Goal: Book appointment/travel/reservation

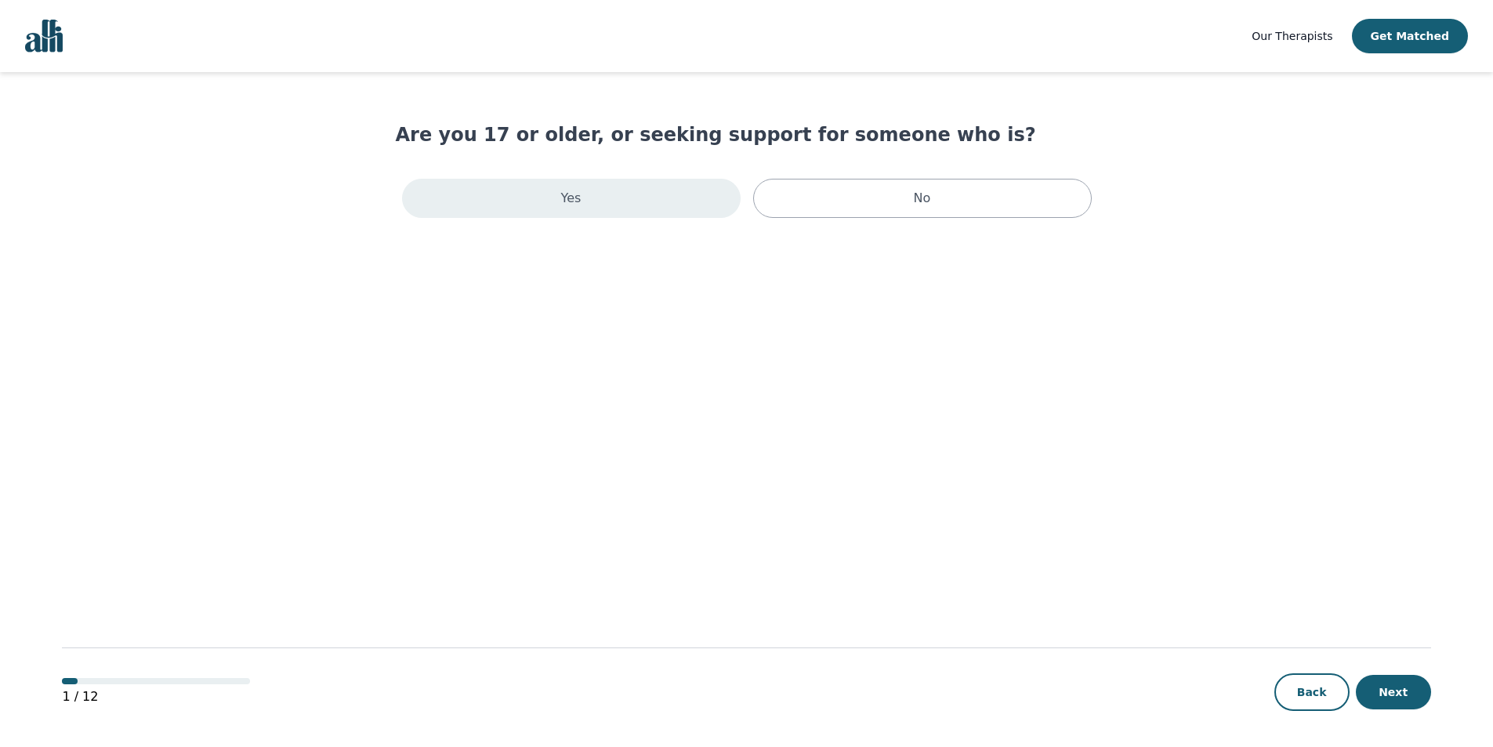
click at [668, 194] on div "Yes" at bounding box center [571, 198] width 339 height 39
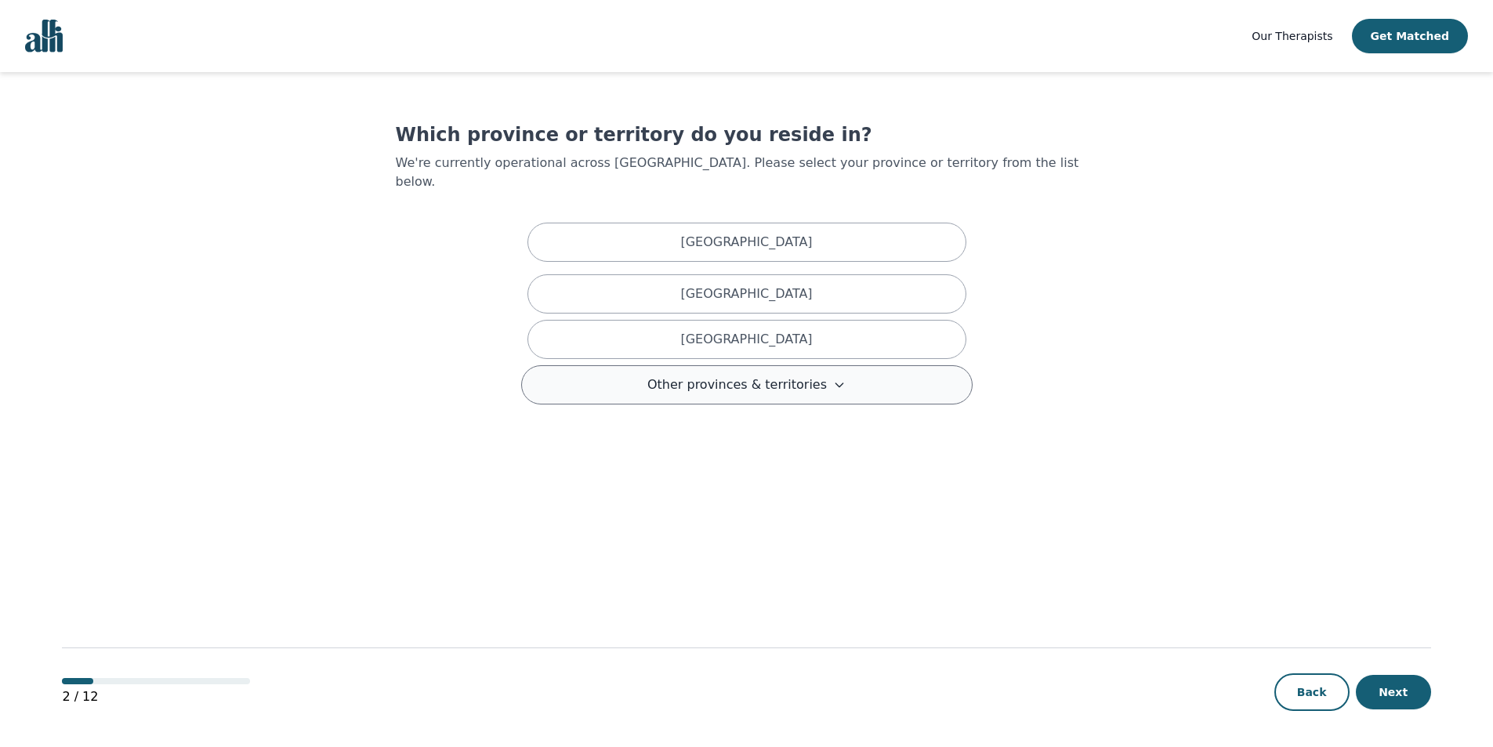
click at [833, 379] on icon at bounding box center [839, 385] width 13 height 13
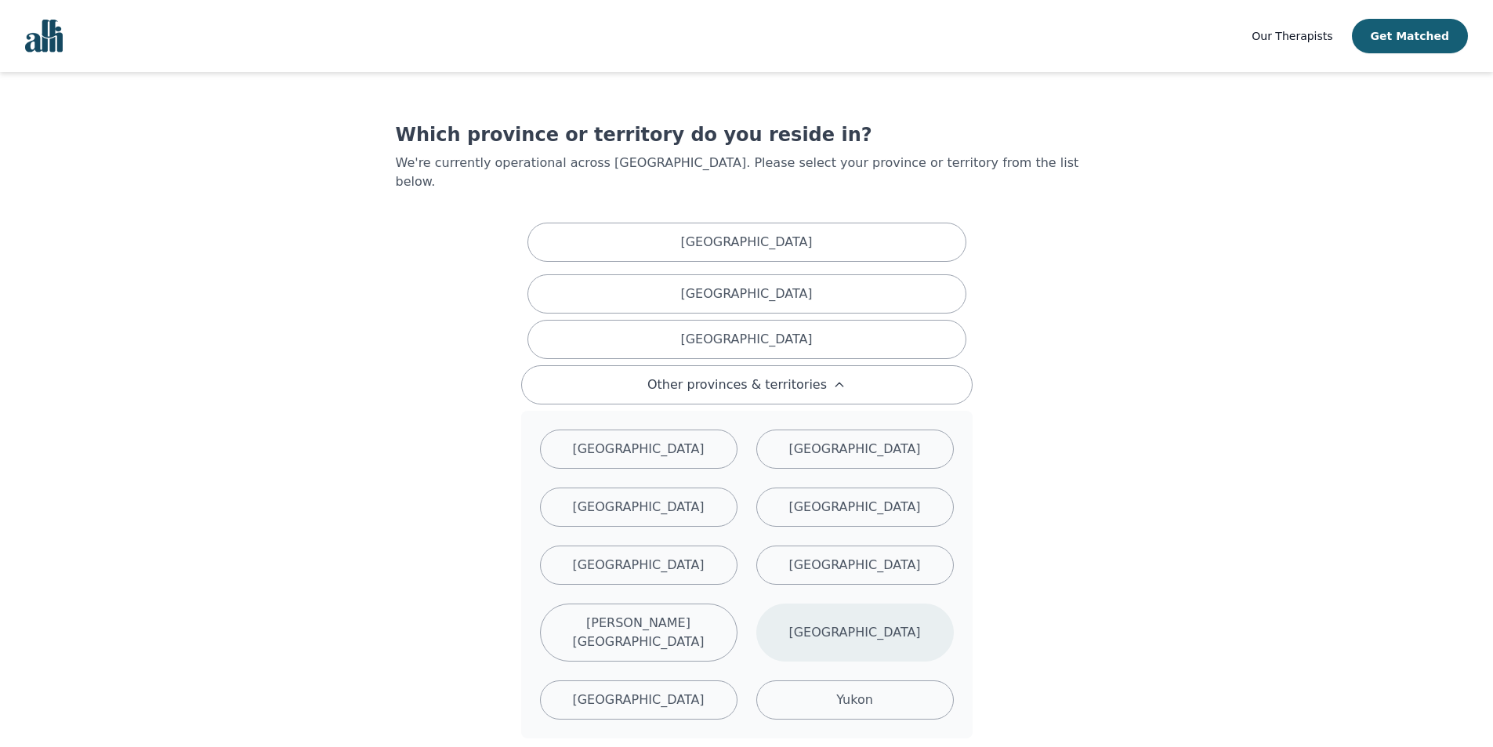
click at [904, 612] on div "[GEOGRAPHIC_DATA]" at bounding box center [854, 632] width 197 height 58
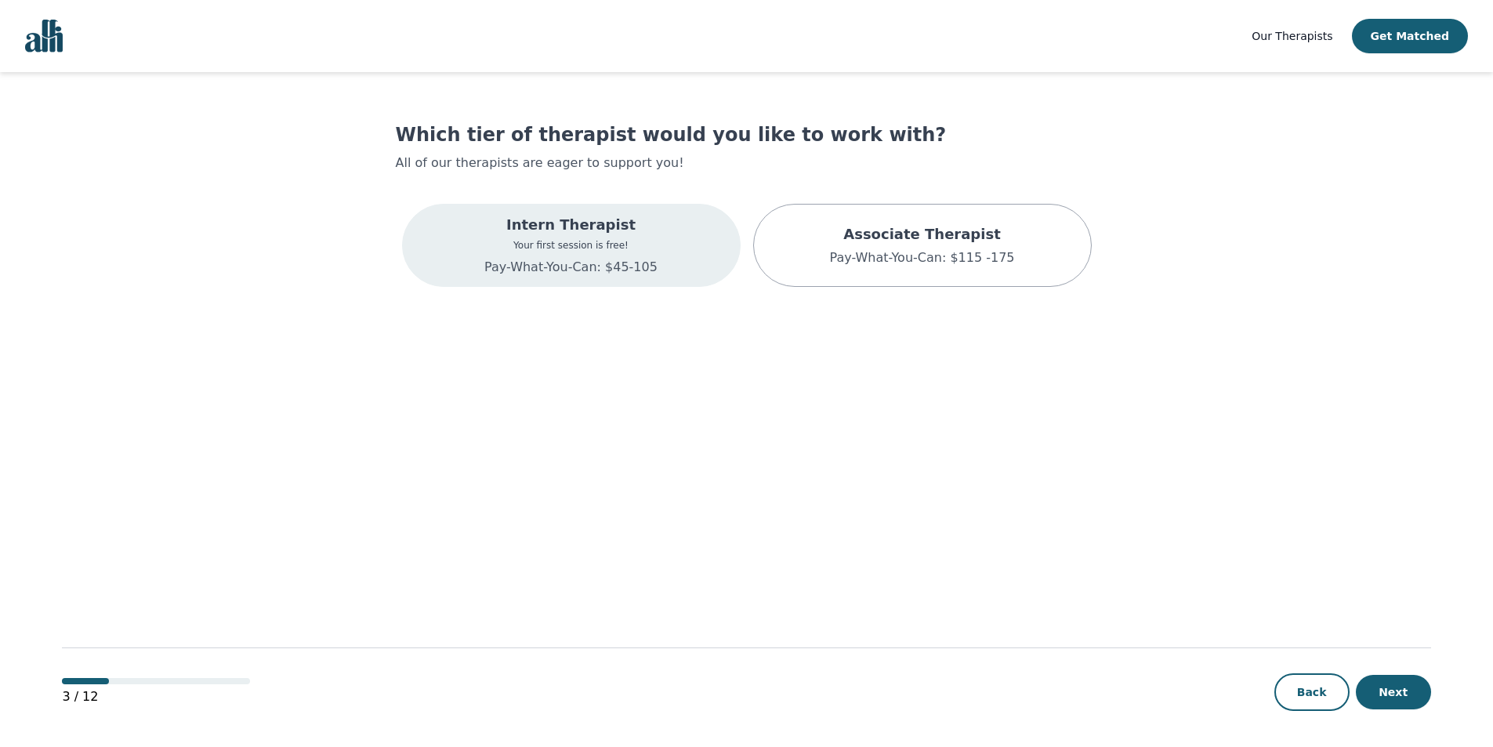
click at [599, 237] on div "Intern Therapist Your first session is free! Pay-What-You-Can: $45-105" at bounding box center [570, 245] width 173 height 63
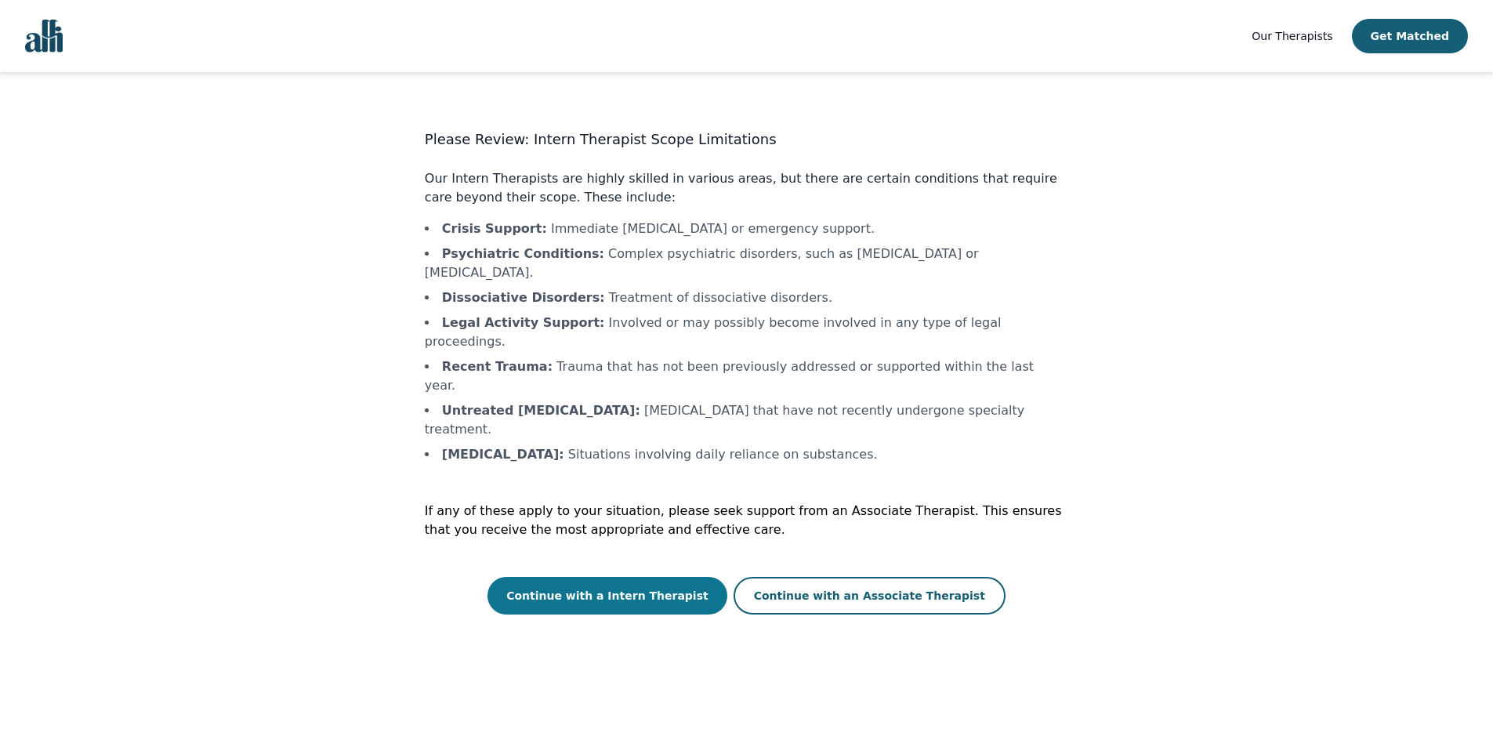
click at [661, 577] on button "Continue with a Intern Therapist" at bounding box center [607, 596] width 240 height 38
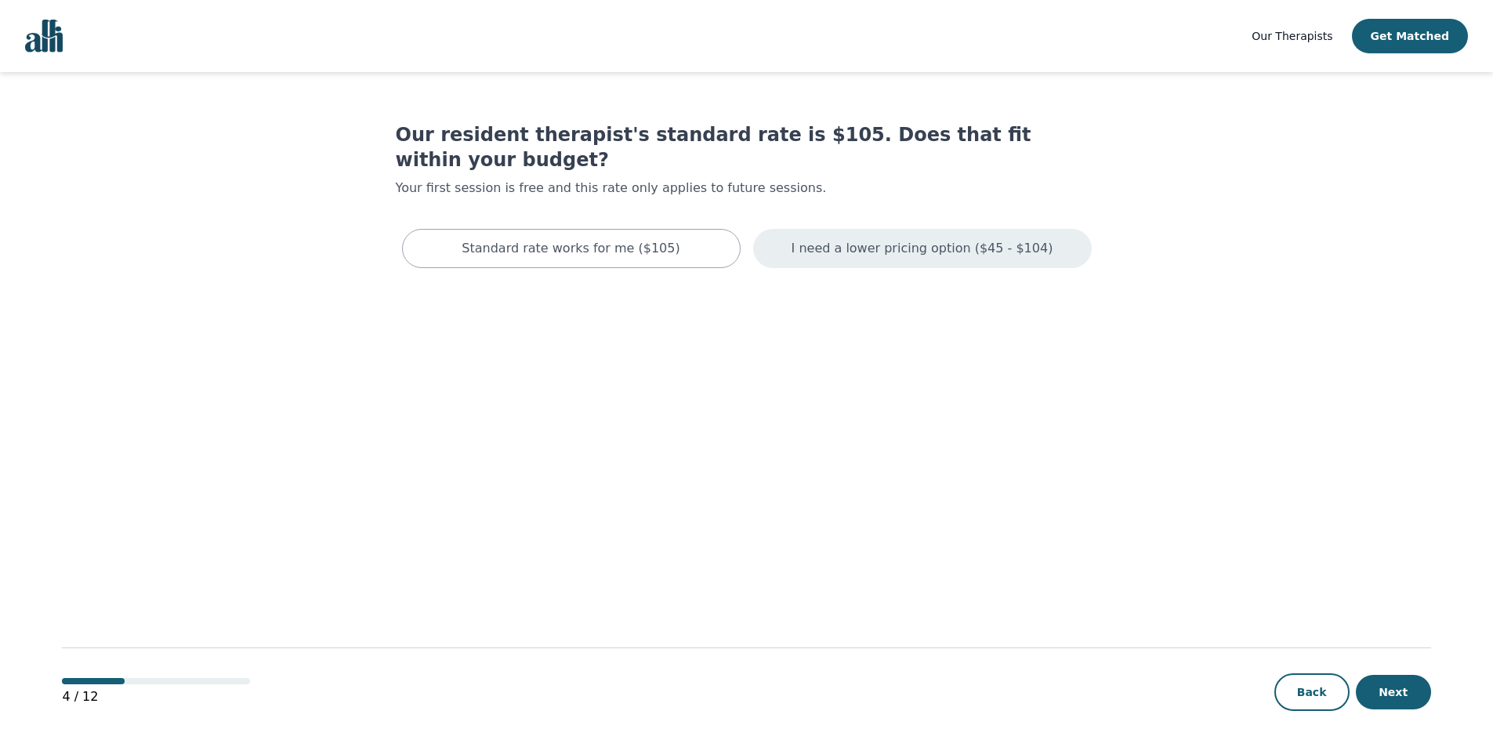
click at [871, 239] on p "I need a lower pricing option ($45 - $104)" at bounding box center [922, 248] width 262 height 19
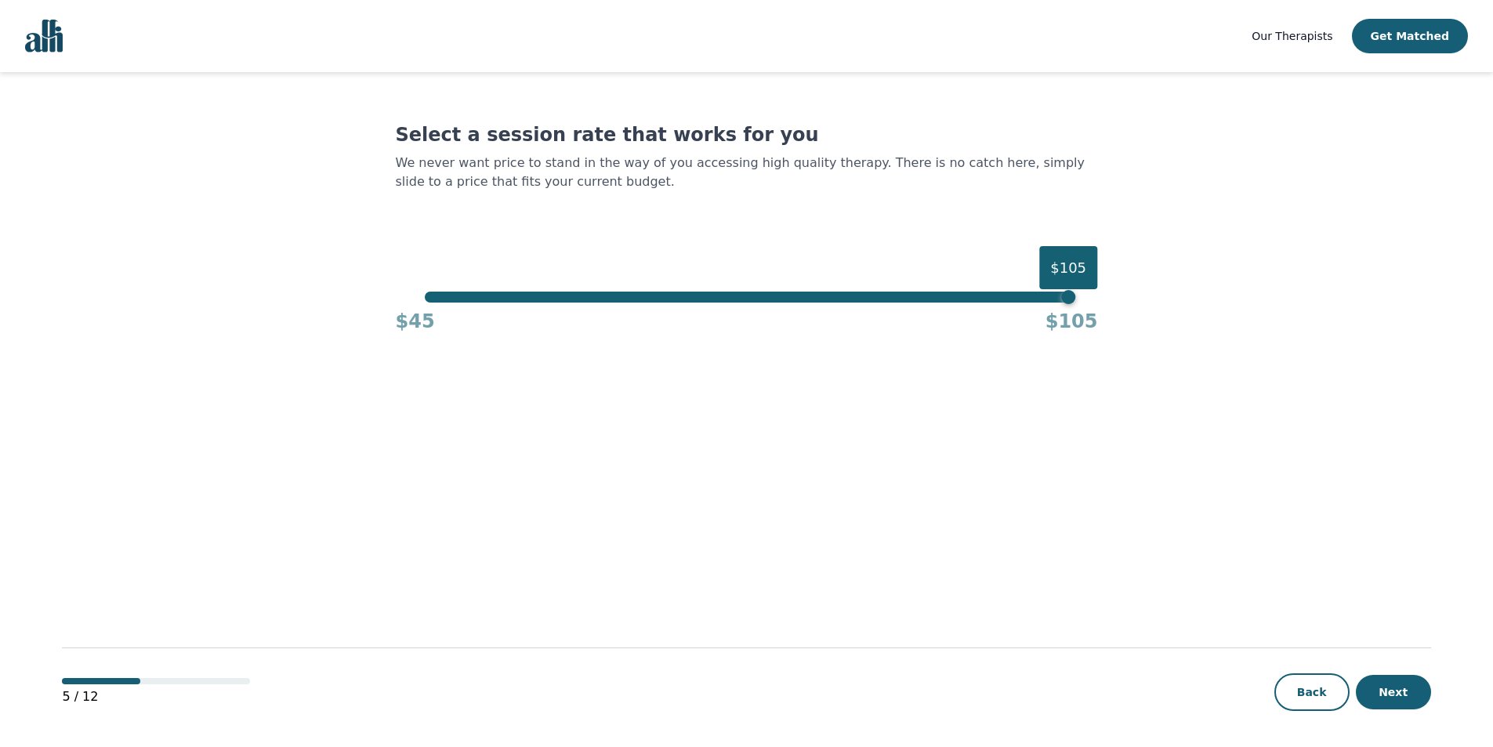
click at [871, 223] on div "Select a session rate that works for you We never want price to stand in the wa…" at bounding box center [747, 228] width 702 height 212
click at [1070, 310] on h4 "$105" at bounding box center [1071, 321] width 53 height 25
drag, startPoint x: 1070, startPoint y: 304, endPoint x: 690, endPoint y: 295, distance: 380.2
click at [690, 295] on div "$105 $45 $105" at bounding box center [747, 313] width 702 height 42
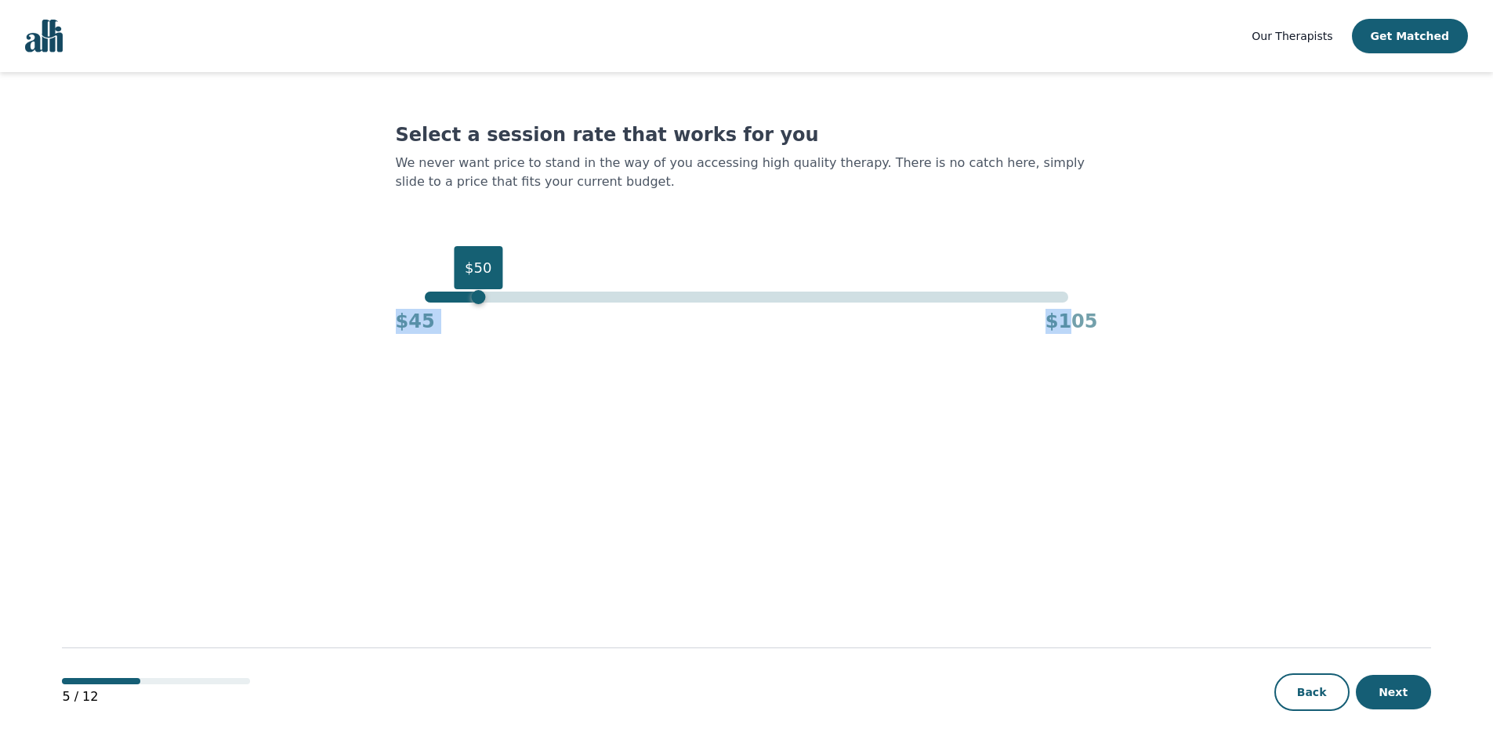
drag, startPoint x: 1067, startPoint y: 302, endPoint x: 473, endPoint y: 296, distance: 594.0
click at [473, 296] on div "$50" at bounding box center [478, 297] width 14 height 14
click at [1382, 689] on button "Next" at bounding box center [1393, 692] width 75 height 34
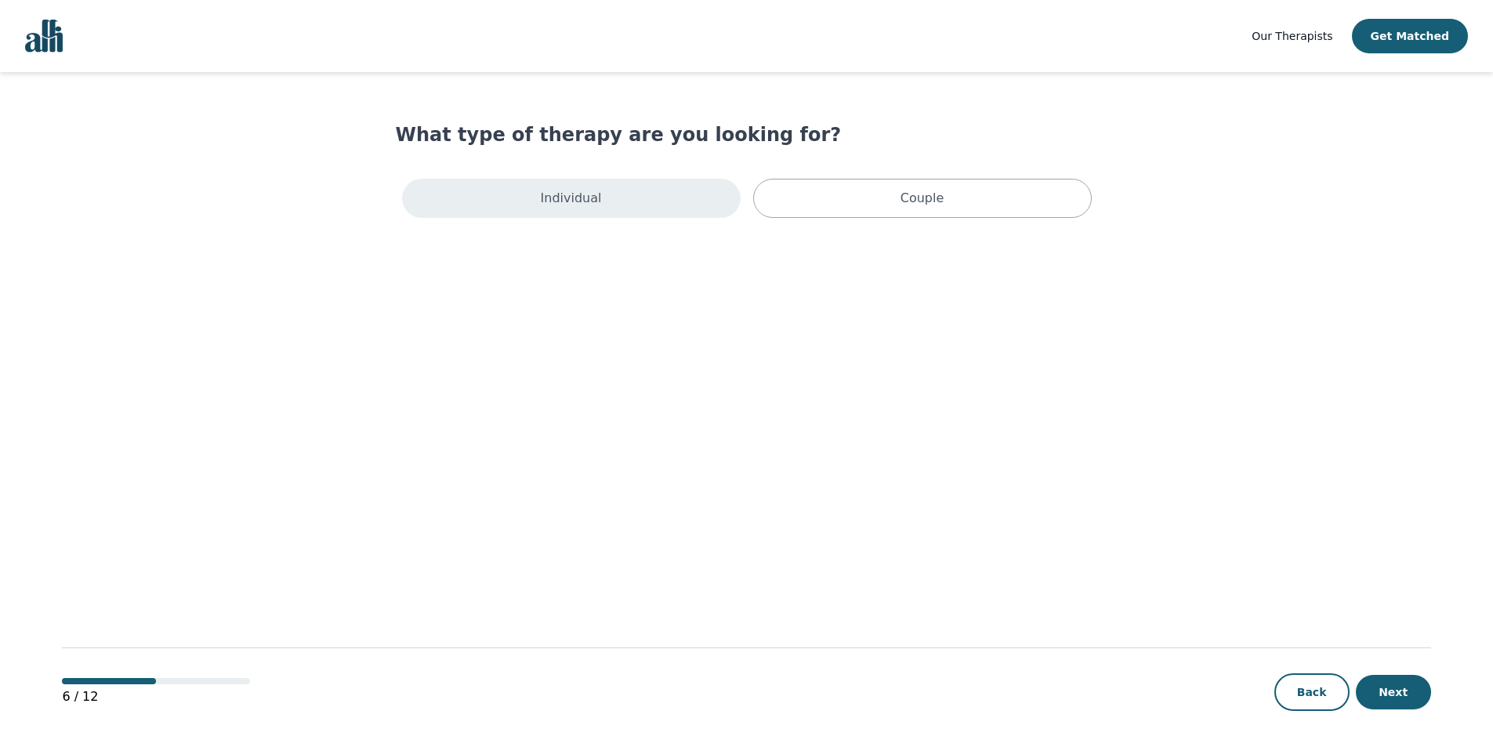
click at [610, 194] on div "Individual" at bounding box center [571, 198] width 339 height 39
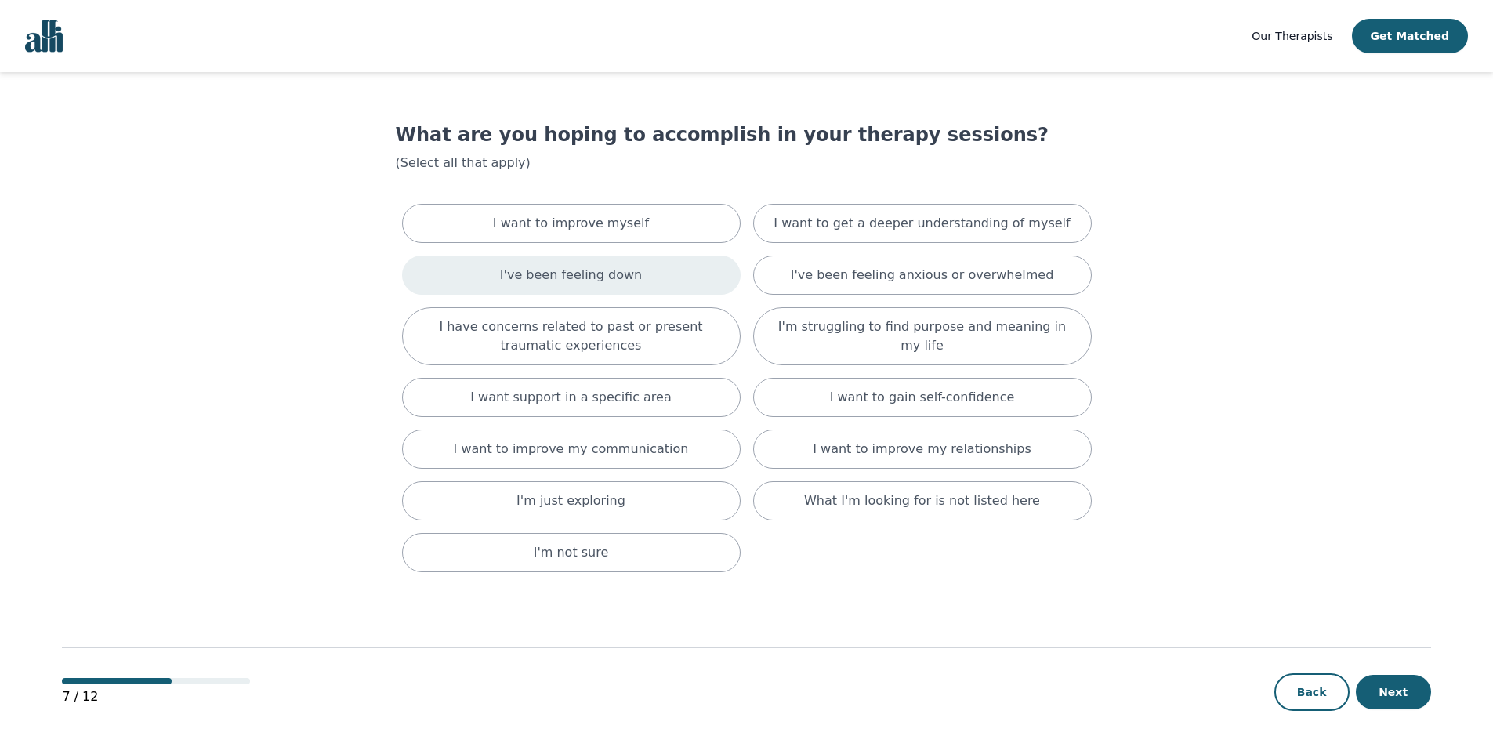
click at [659, 283] on div "I've been feeling down" at bounding box center [571, 274] width 339 height 39
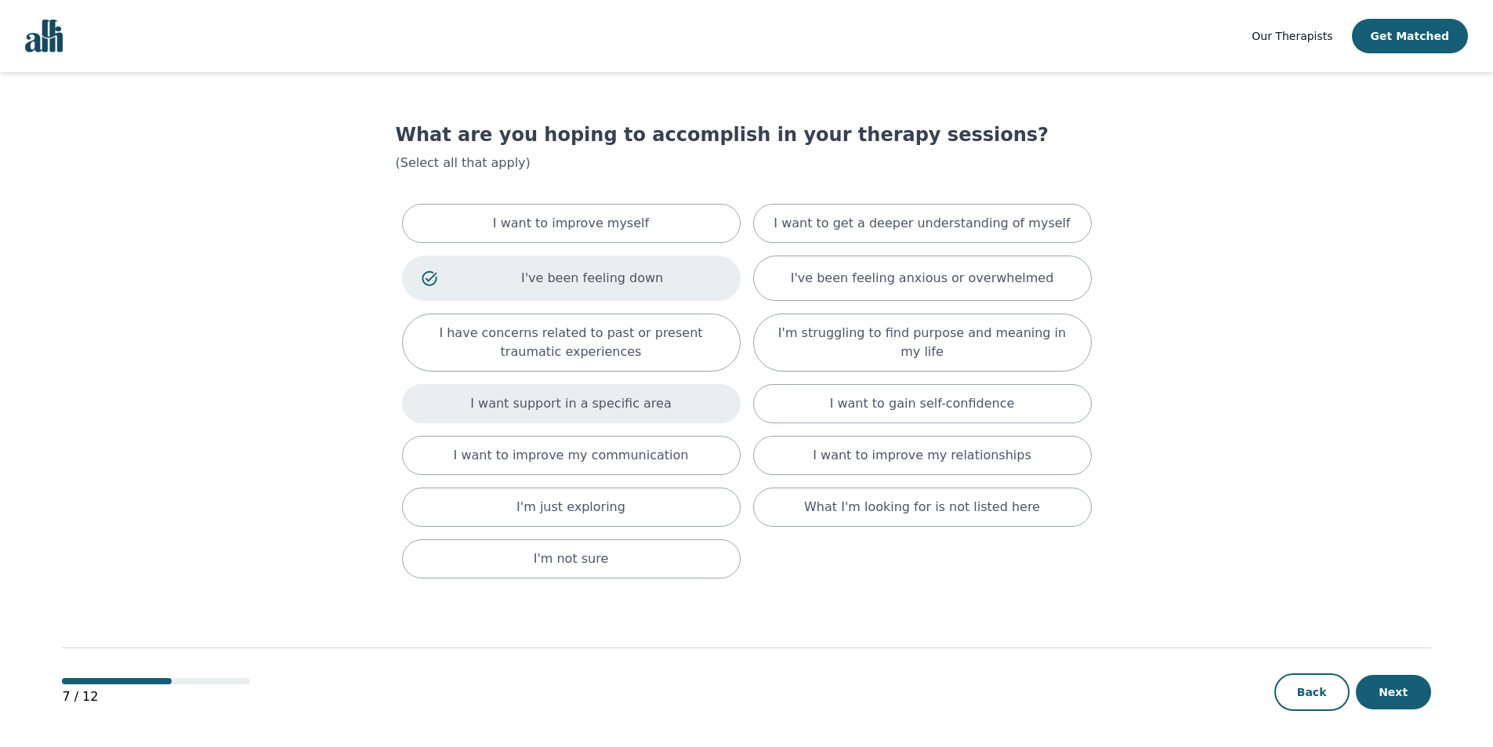
click at [697, 402] on div "I want support in a specific area" at bounding box center [571, 403] width 339 height 39
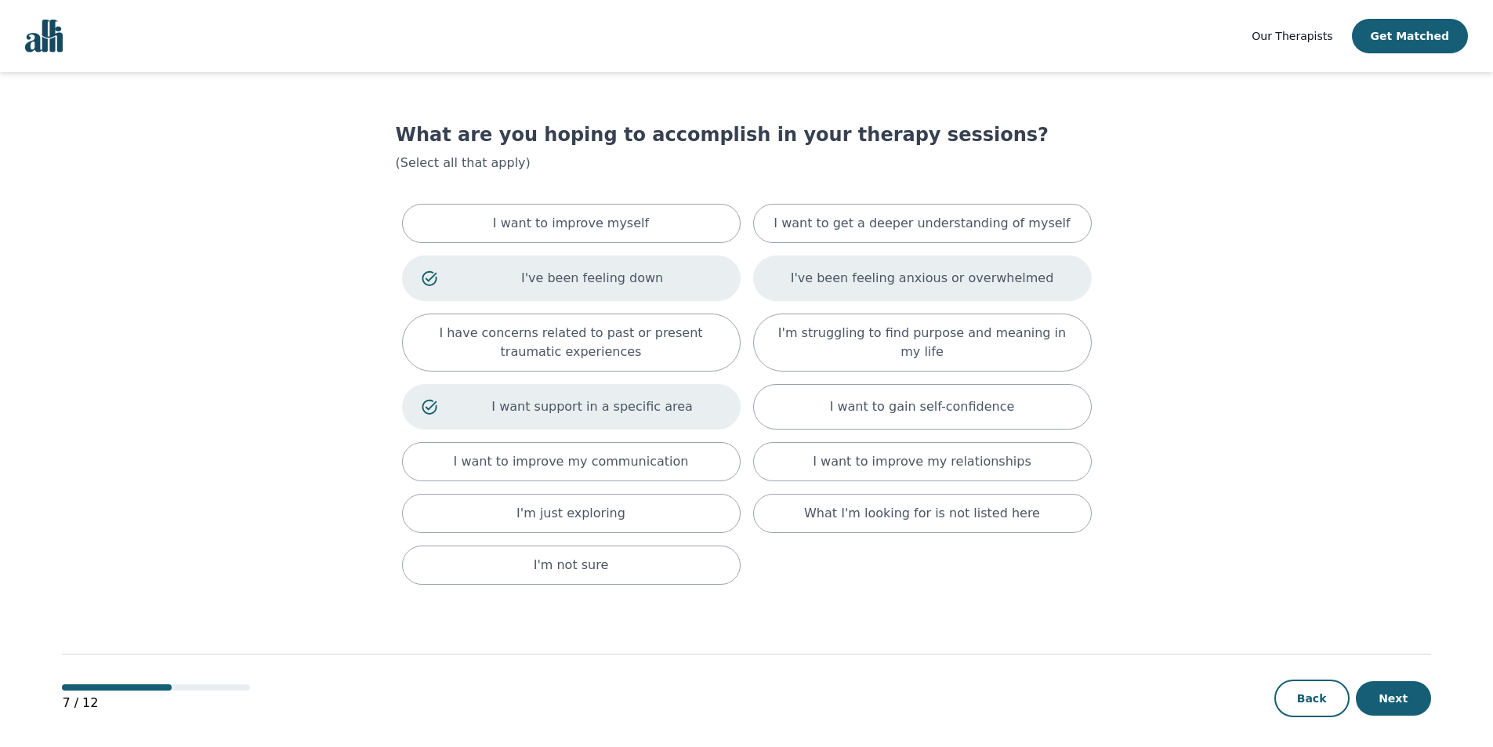
click at [1038, 294] on div "I've been feeling anxious or overwhelmed" at bounding box center [922, 277] width 339 height 45
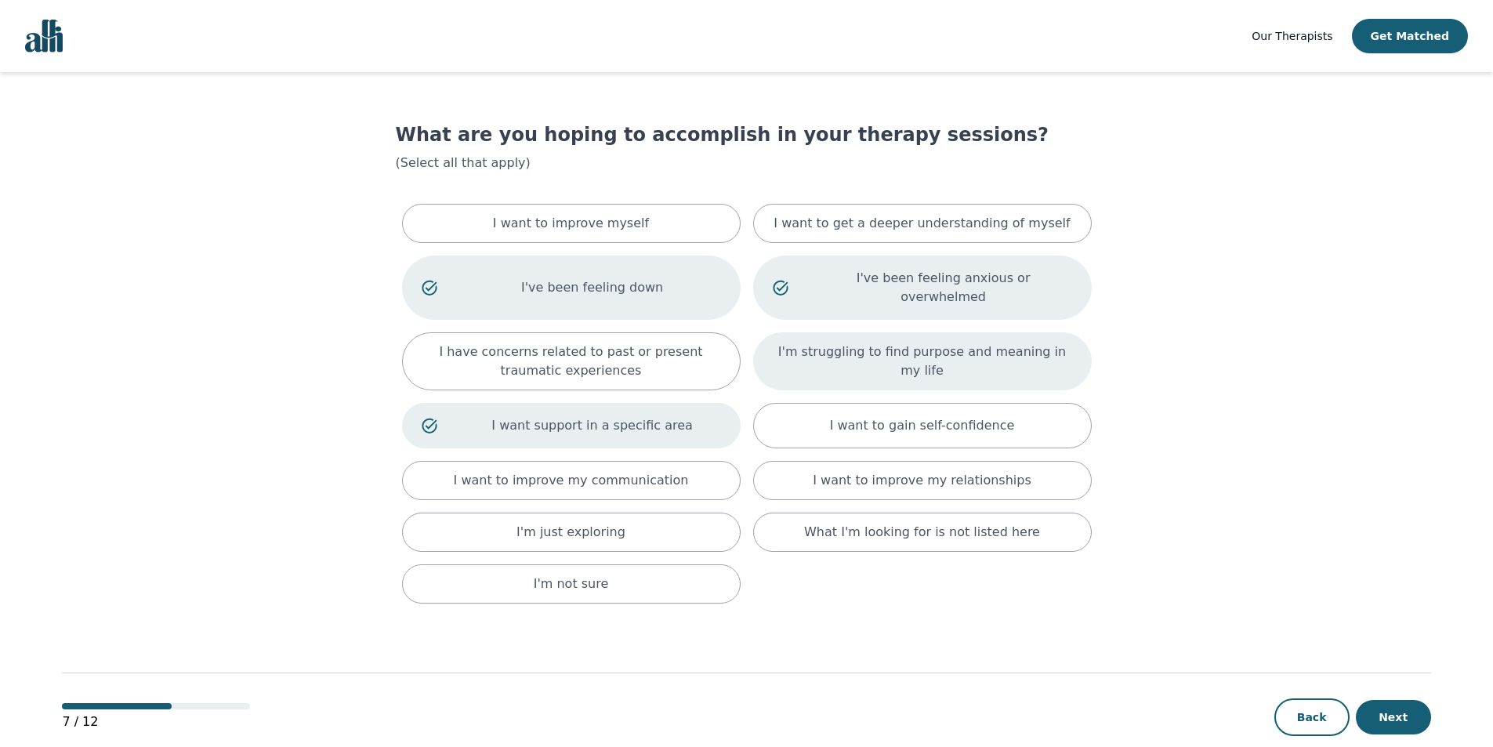
click at [1047, 348] on p "I'm struggling to find purpose and meaning in my life" at bounding box center [922, 361] width 299 height 38
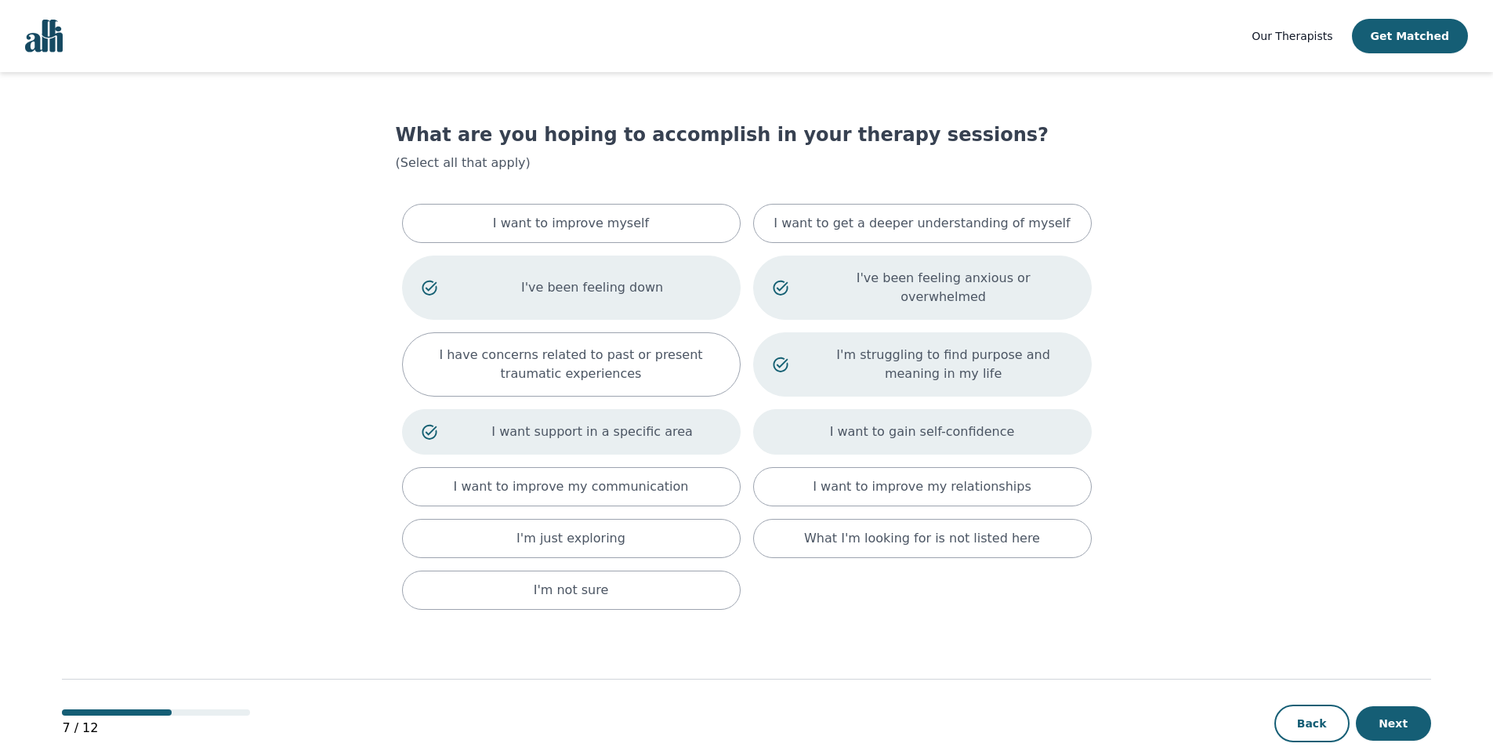
click at [1030, 412] on div "I want to gain self-confidence" at bounding box center [922, 431] width 339 height 45
click at [661, 209] on div "I want to improve myself" at bounding box center [571, 223] width 339 height 39
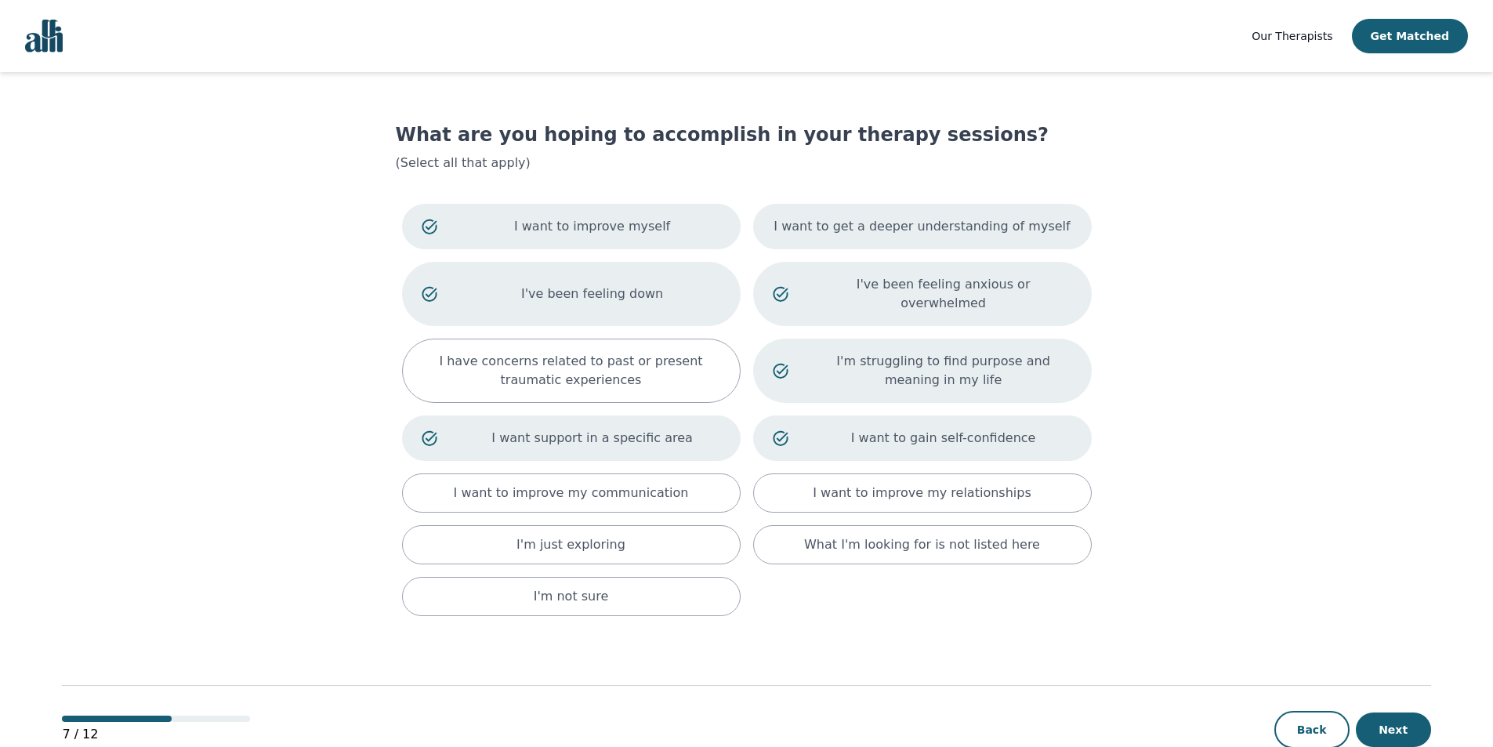
click at [961, 211] on div "I want to get a deeper understanding of myself" at bounding box center [922, 226] width 339 height 45
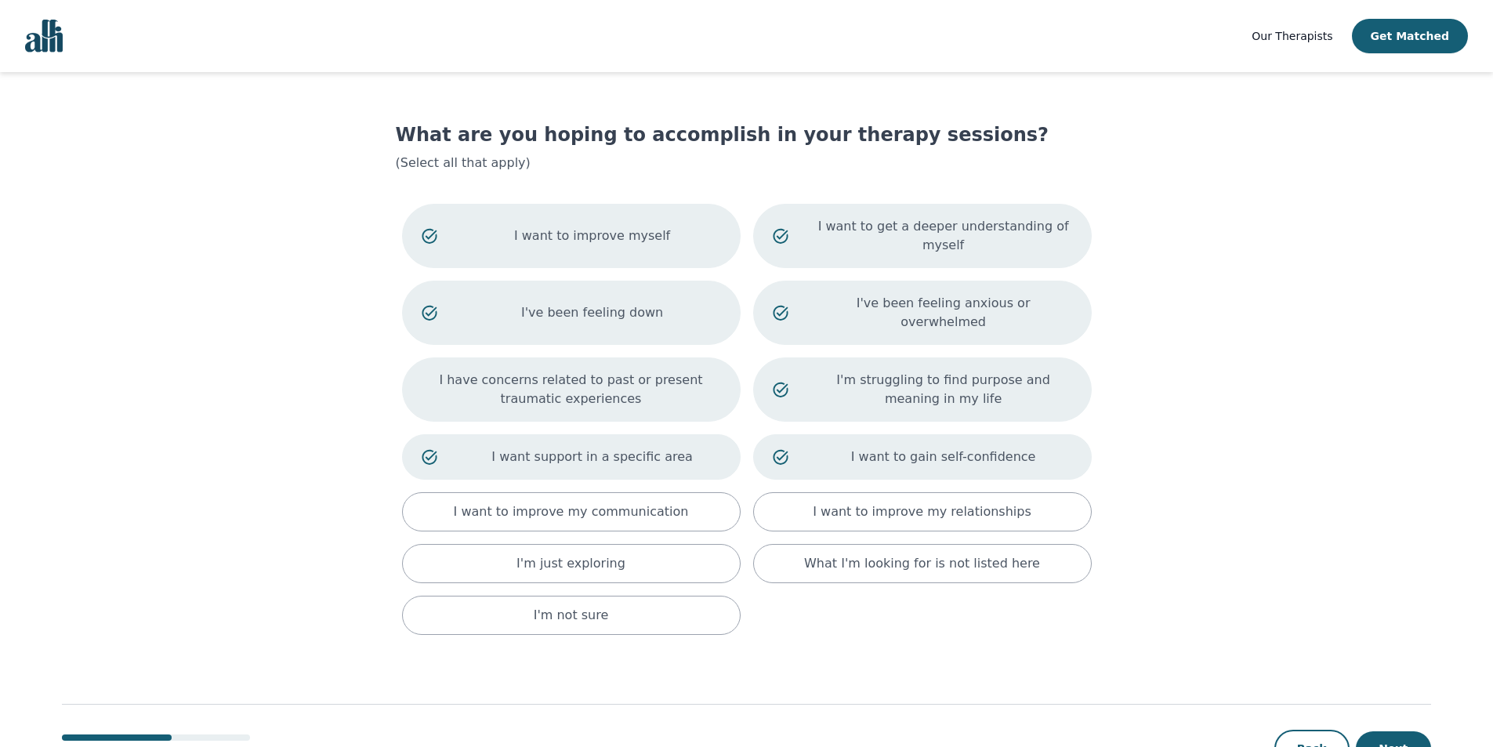
click at [684, 378] on div "I have concerns related to past or present traumatic experiences" at bounding box center [571, 389] width 339 height 64
click at [699, 453] on div "I want to improve myself I want to get a deeper understanding of myself I've be…" at bounding box center [747, 419] width 702 height 444
click at [699, 492] on div "I want to improve my communication" at bounding box center [571, 511] width 339 height 39
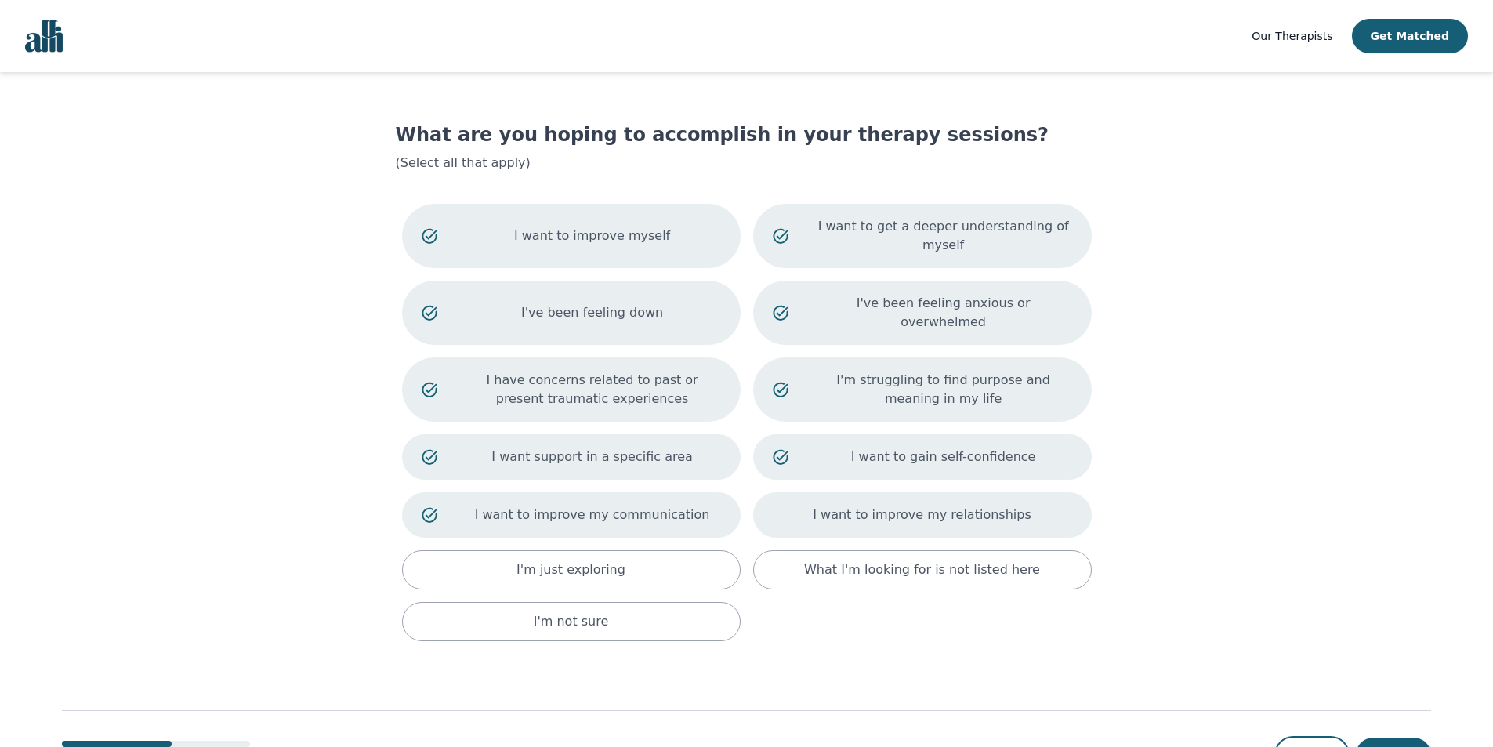
click at [813, 492] on div "I want to improve my relationships" at bounding box center [922, 514] width 339 height 45
click at [1371, 737] on button "Next" at bounding box center [1393, 754] width 75 height 34
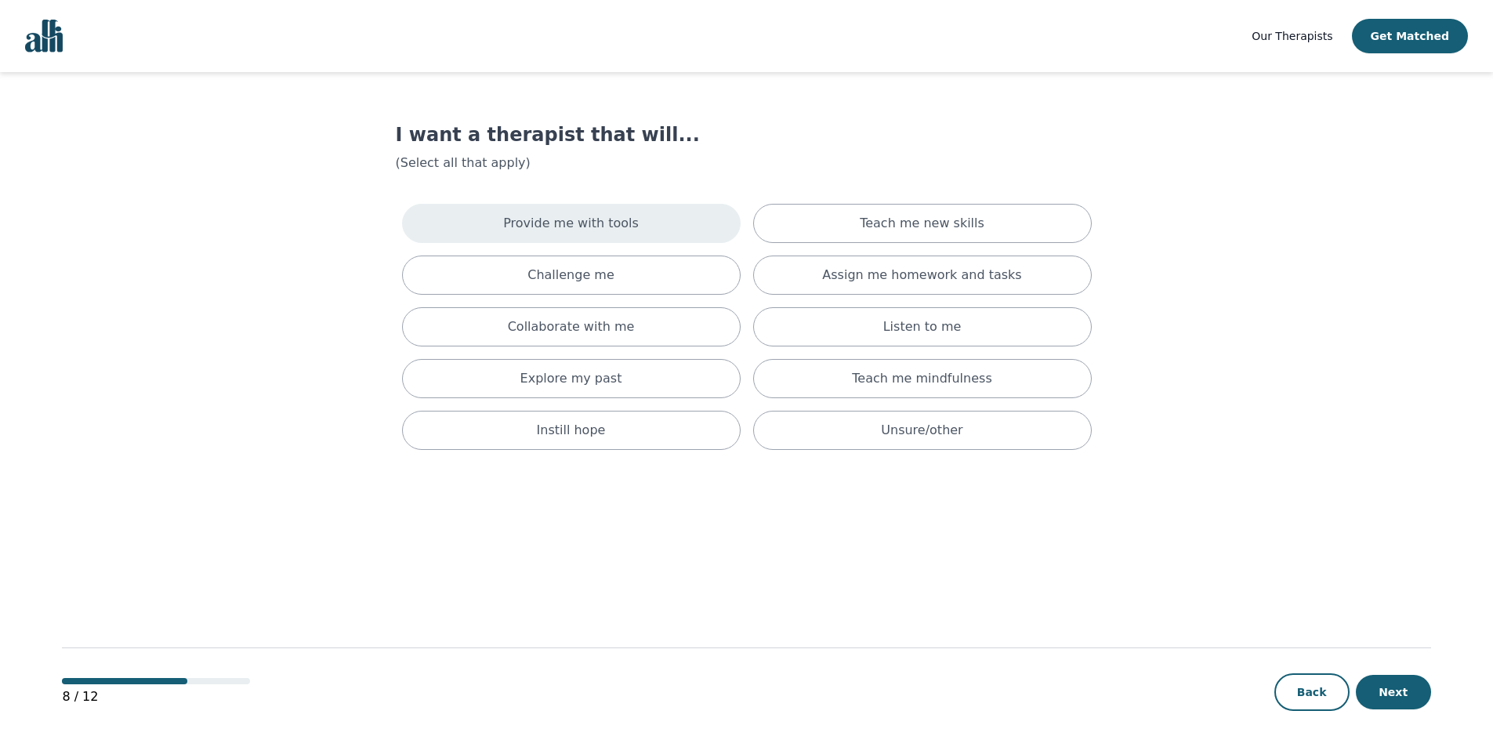
click at [670, 230] on div "Provide me with tools" at bounding box center [571, 223] width 339 height 39
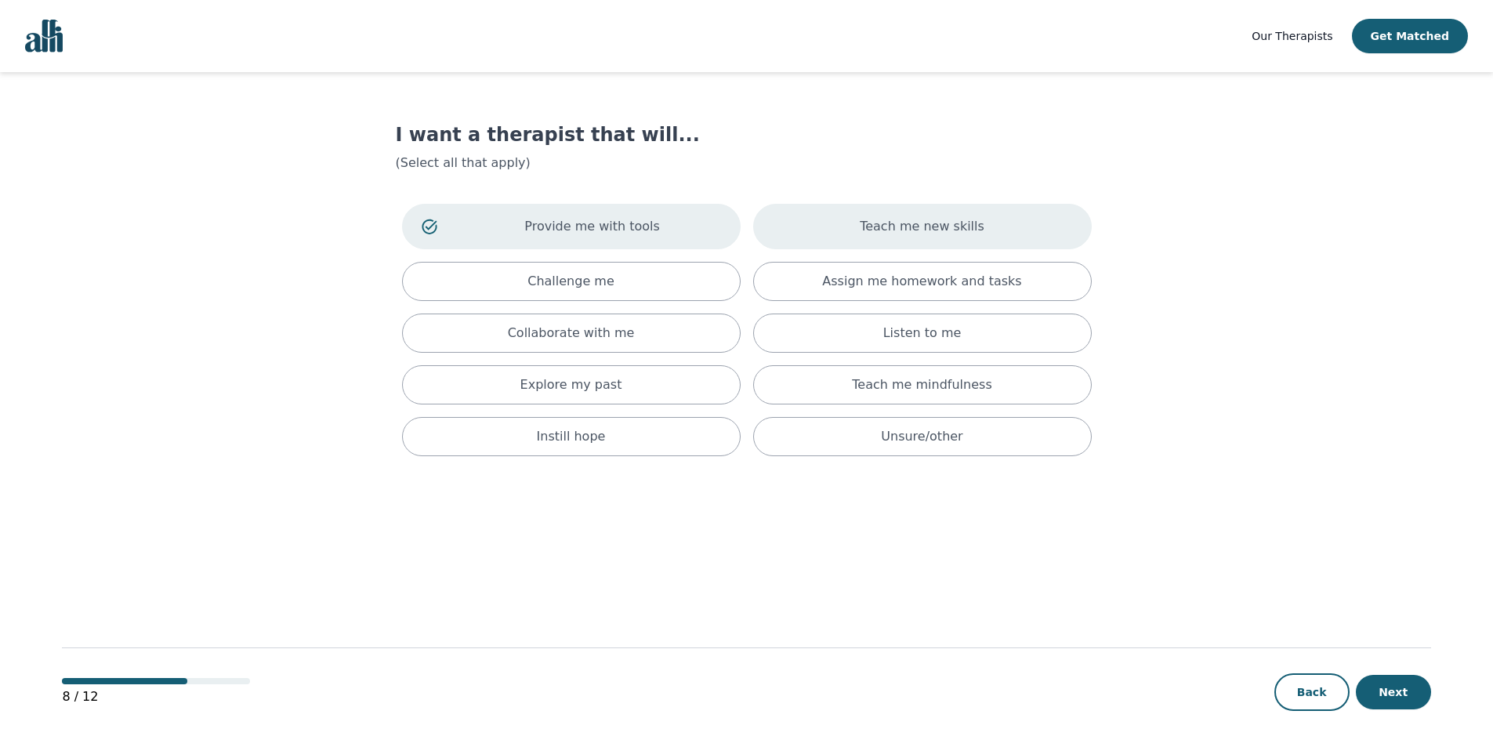
click at [852, 244] on div "Teach me new skills" at bounding box center [922, 226] width 339 height 45
click at [704, 276] on div "Challenge me" at bounding box center [571, 281] width 339 height 39
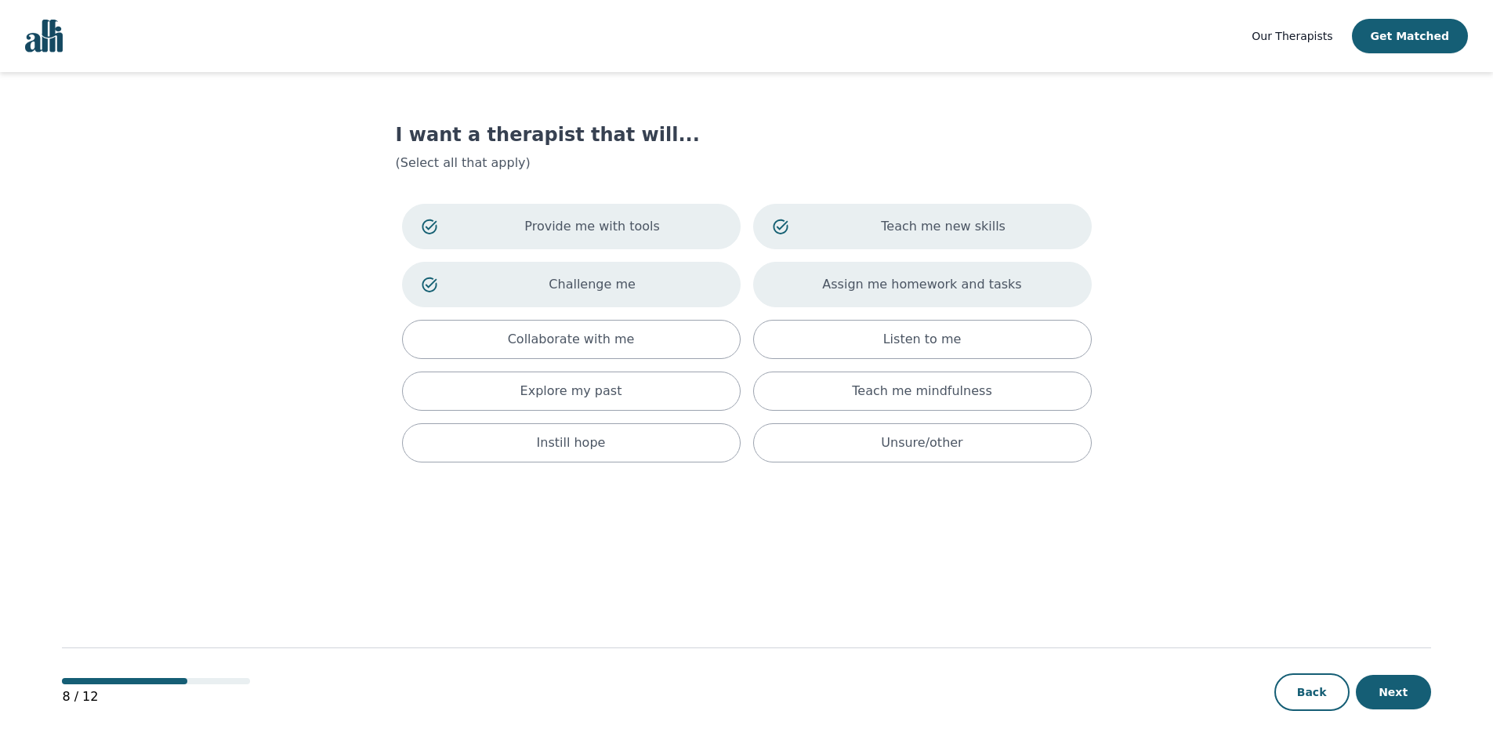
click at [809, 277] on div "Assign me homework and tasks" at bounding box center [922, 284] width 339 height 45
click at [700, 338] on div "Collaborate with me" at bounding box center [571, 339] width 339 height 39
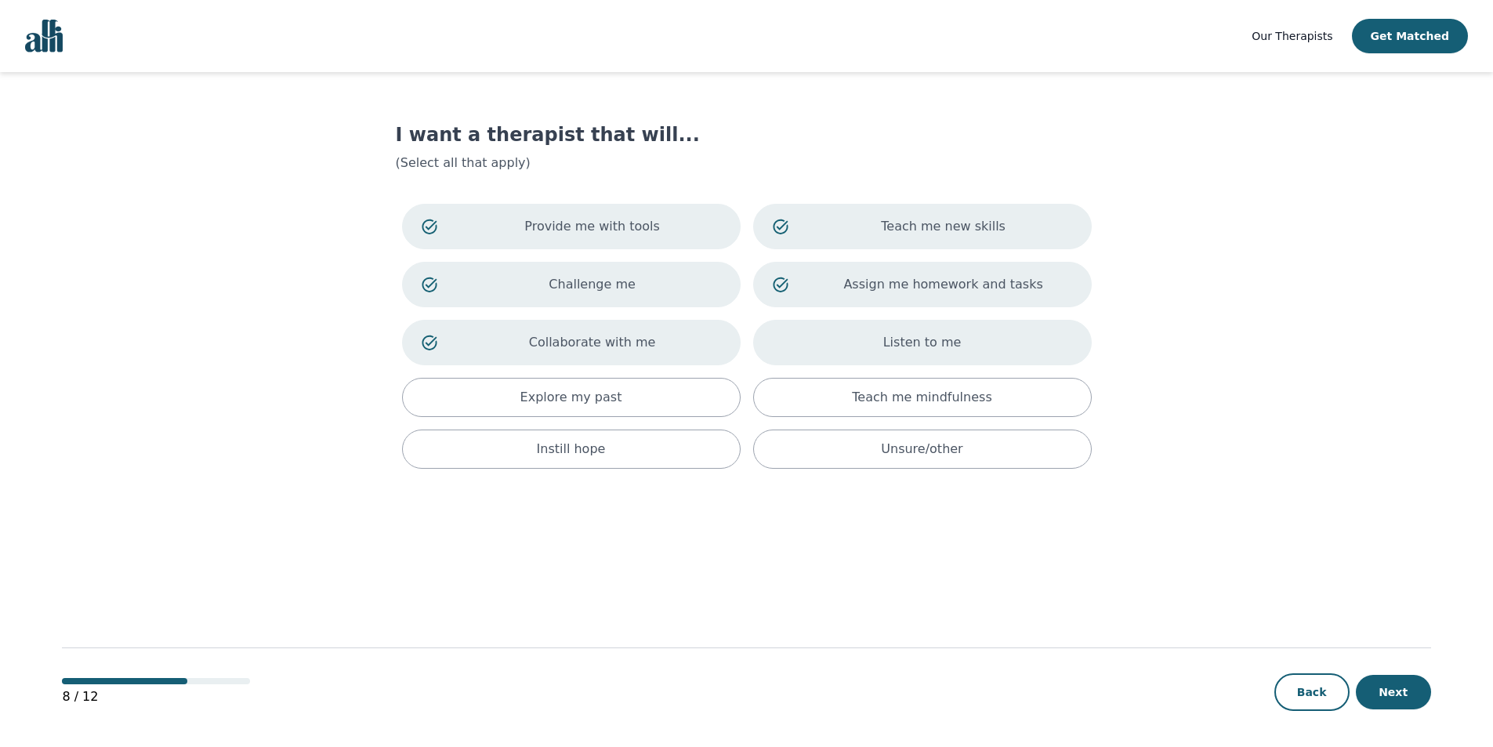
click at [826, 360] on div "Listen to me" at bounding box center [922, 342] width 339 height 45
click at [729, 394] on div "Explore my past" at bounding box center [571, 397] width 339 height 39
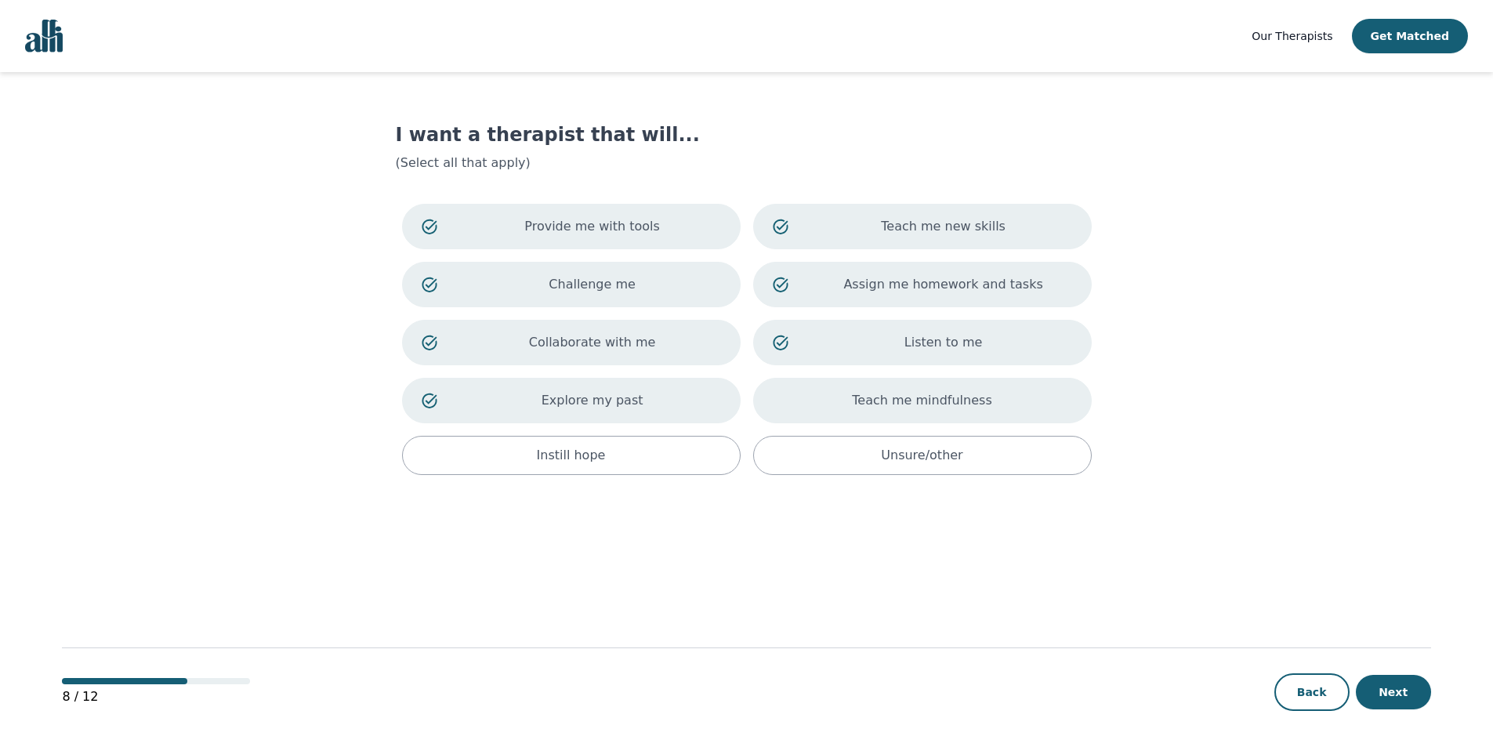
click at [824, 411] on div "Teach me mindfulness" at bounding box center [922, 400] width 339 height 45
click at [703, 462] on div "Instill hope" at bounding box center [571, 455] width 339 height 39
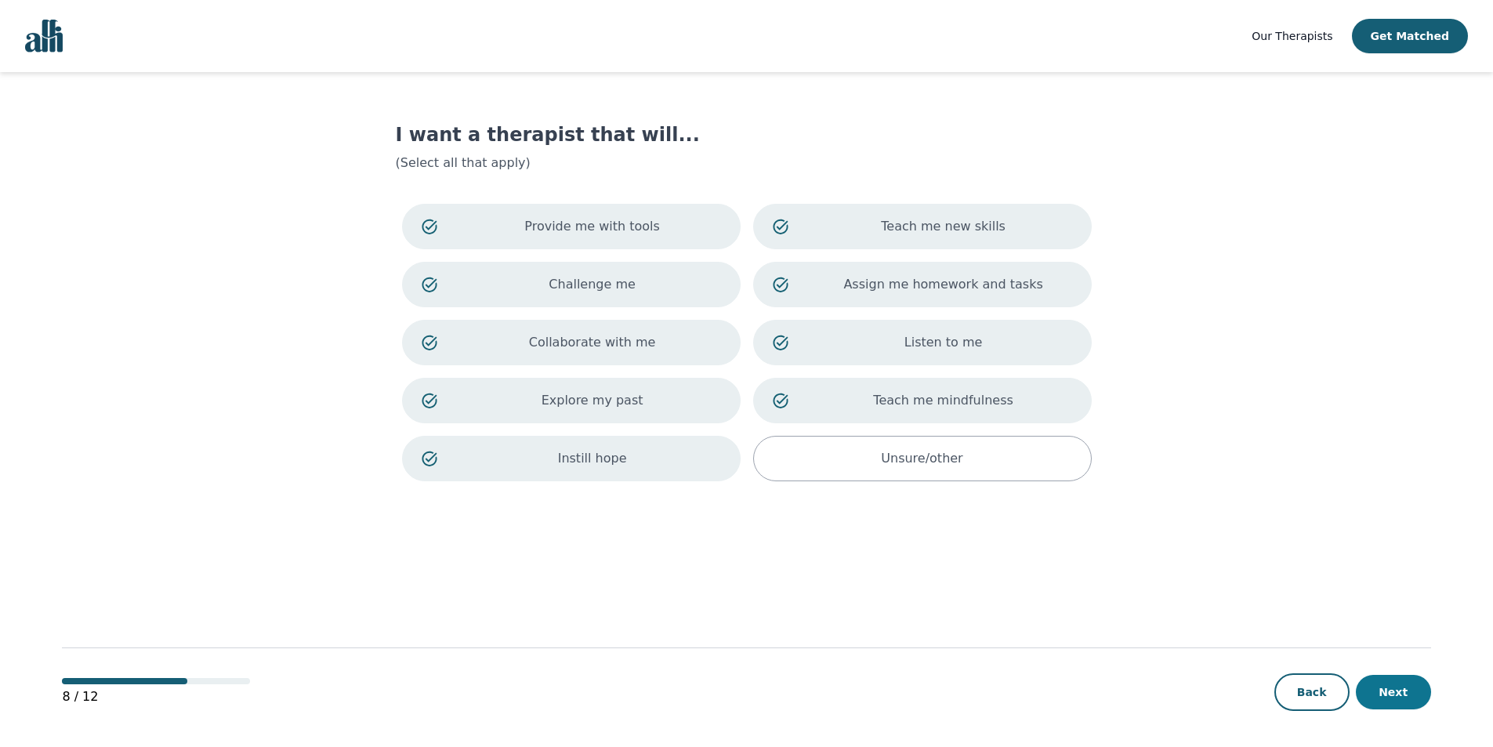
click at [1414, 695] on button "Next" at bounding box center [1393, 692] width 75 height 34
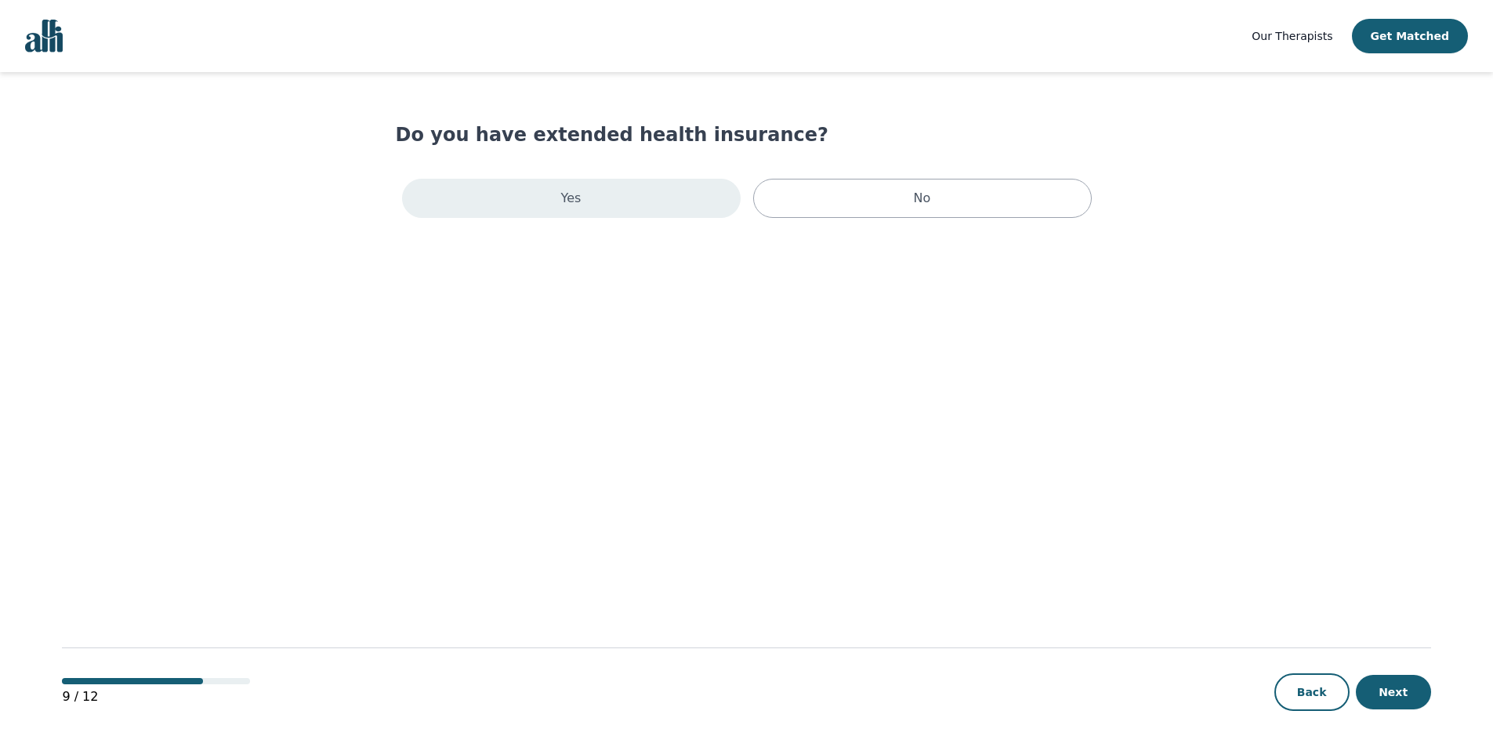
click at [701, 184] on div "Yes" at bounding box center [571, 198] width 339 height 39
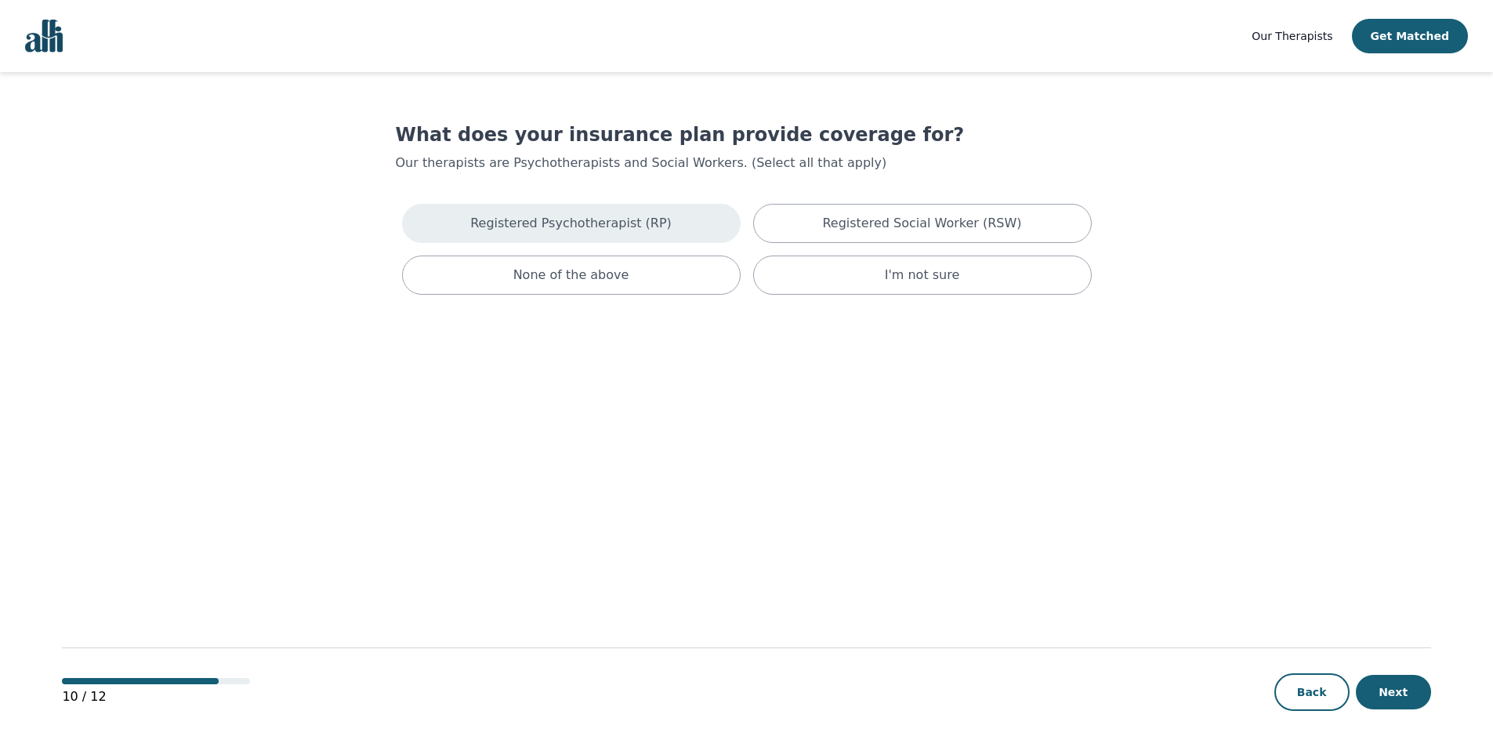
click at [641, 205] on div "Registered Psychotherapist (RP)" at bounding box center [571, 223] width 339 height 39
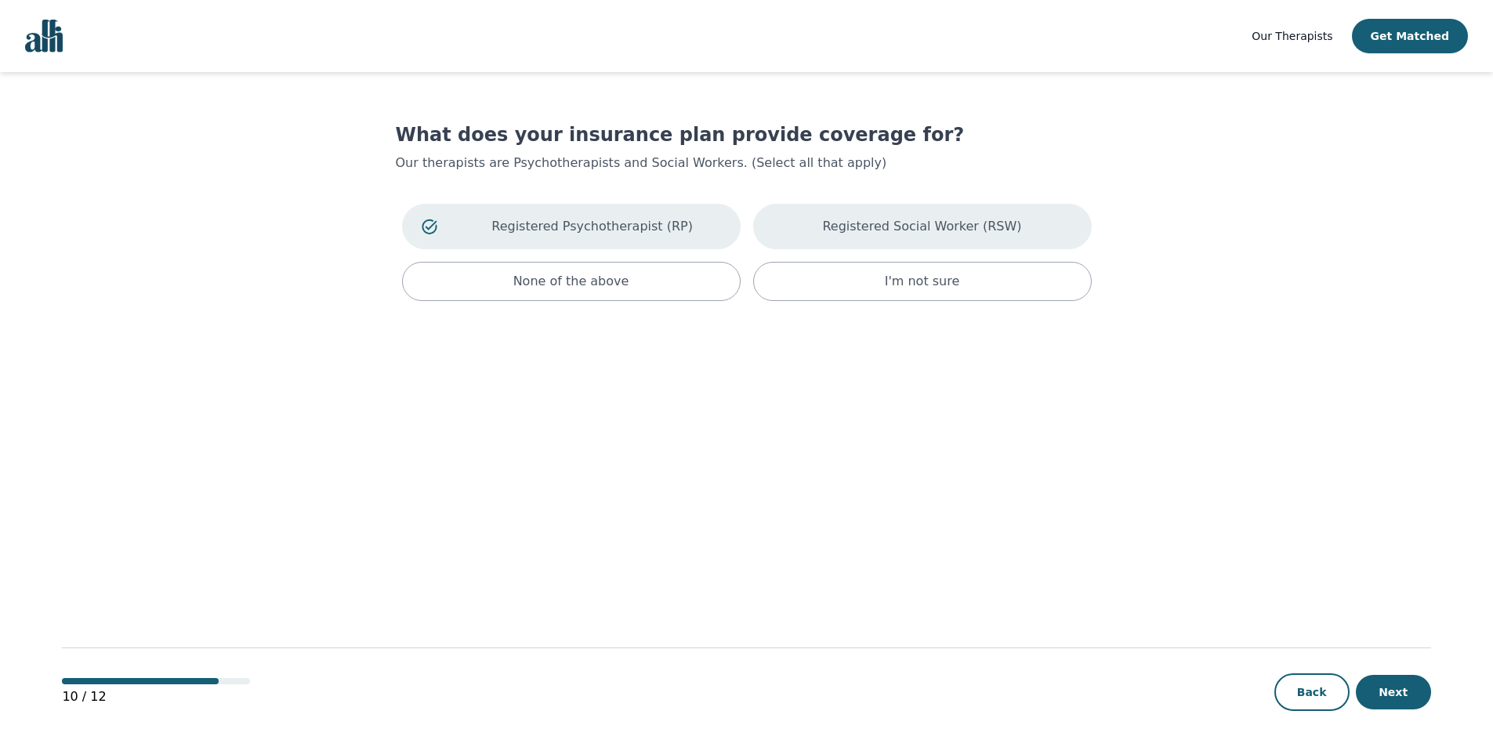
click at [1016, 229] on div "Registered Social Worker (RSW)" at bounding box center [922, 226] width 339 height 45
click at [1402, 705] on button "Next" at bounding box center [1393, 692] width 75 height 34
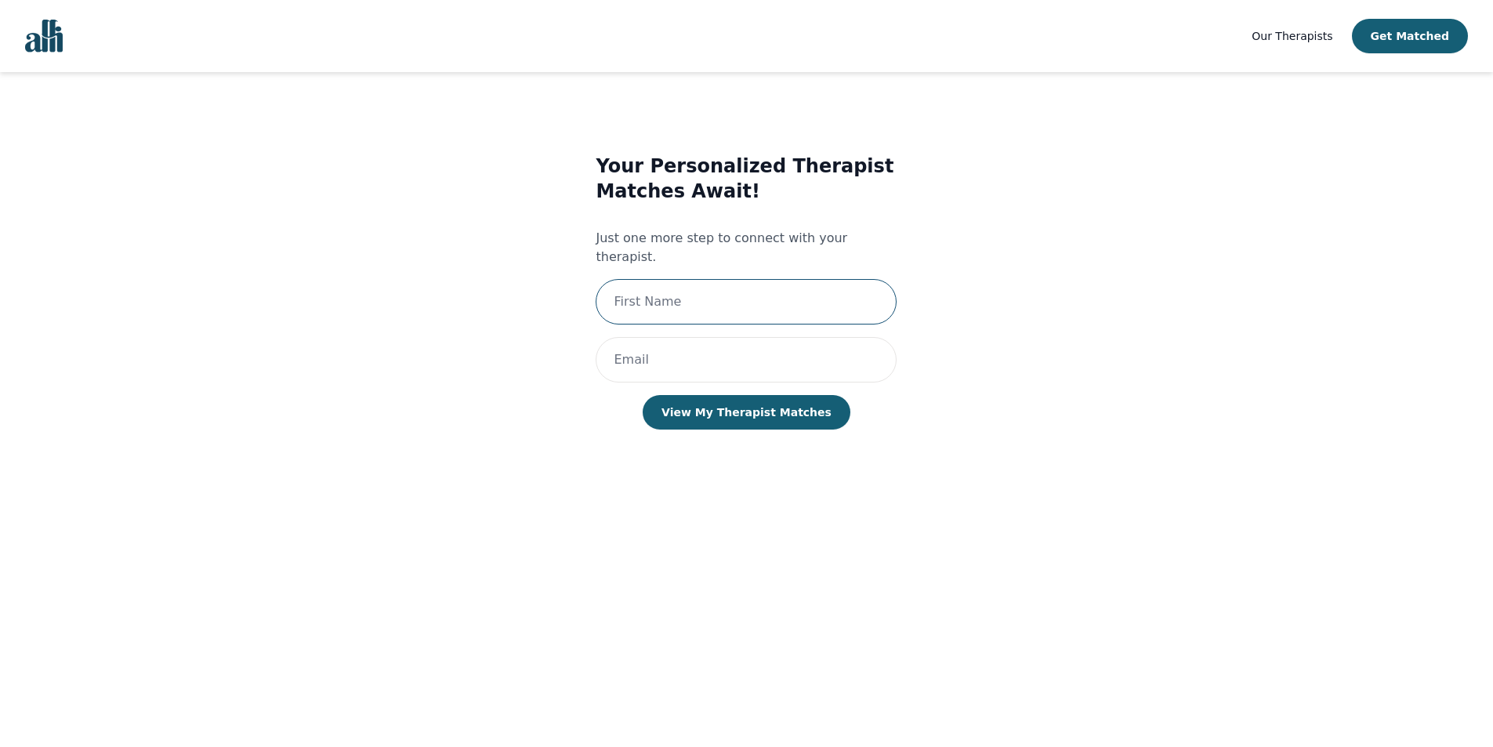
click at [806, 282] on input "text" at bounding box center [746, 301] width 301 height 45
type input "[PERSON_NAME]"
click at [711, 345] on input "email" at bounding box center [746, 359] width 301 height 45
type input "[EMAIL_ADDRESS][DOMAIN_NAME]"
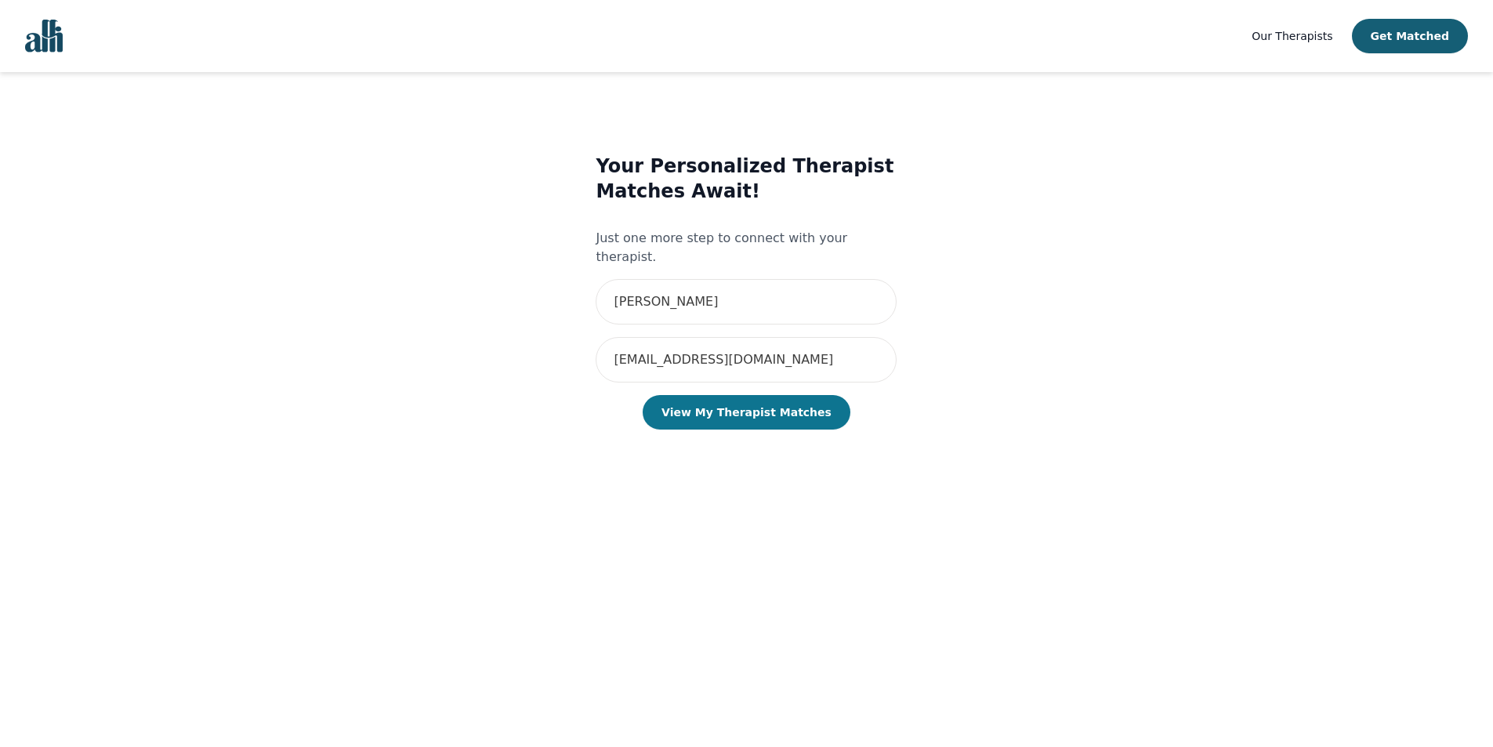
click at [744, 406] on button "View My Therapist Matches" at bounding box center [747, 412] width 208 height 34
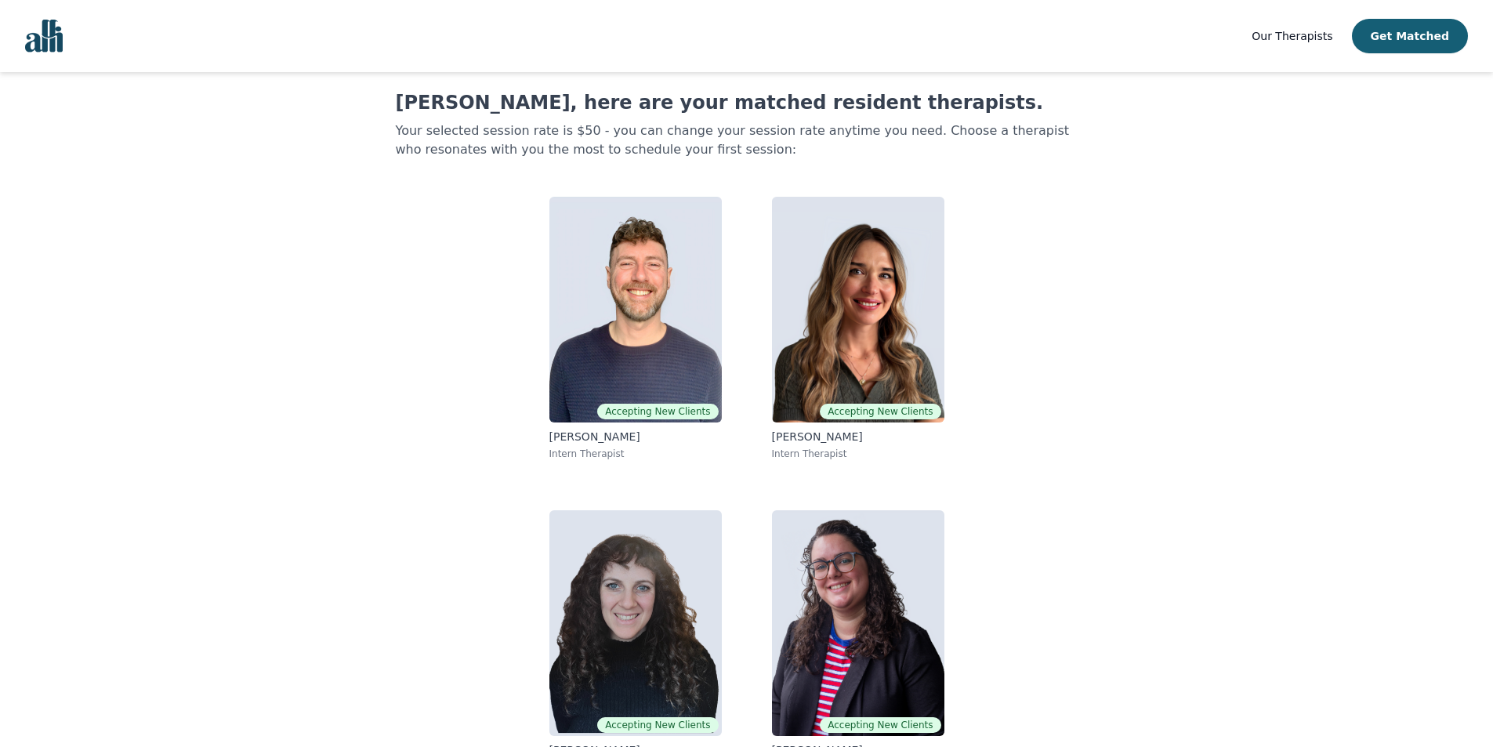
scroll to position [71, 0]
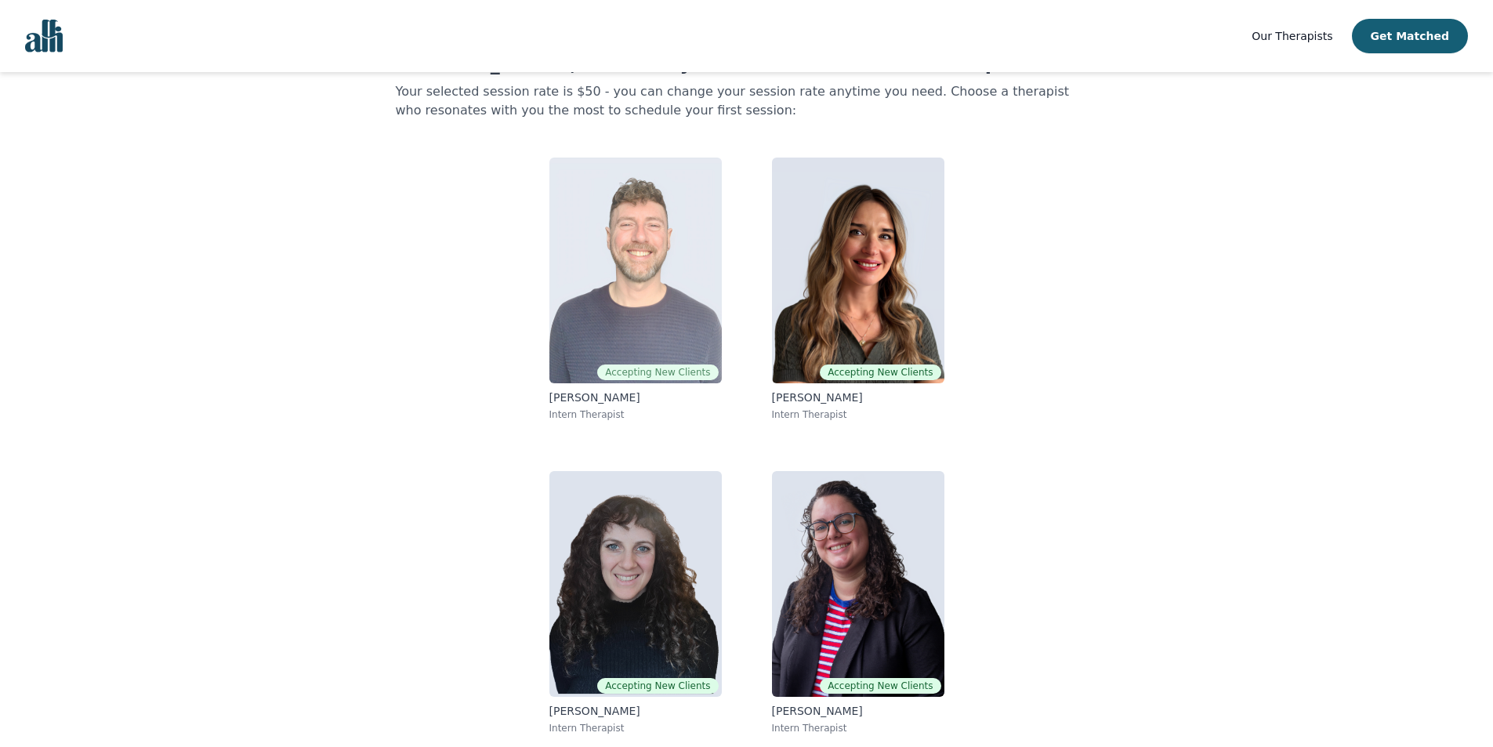
click at [671, 285] on img at bounding box center [635, 271] width 172 height 226
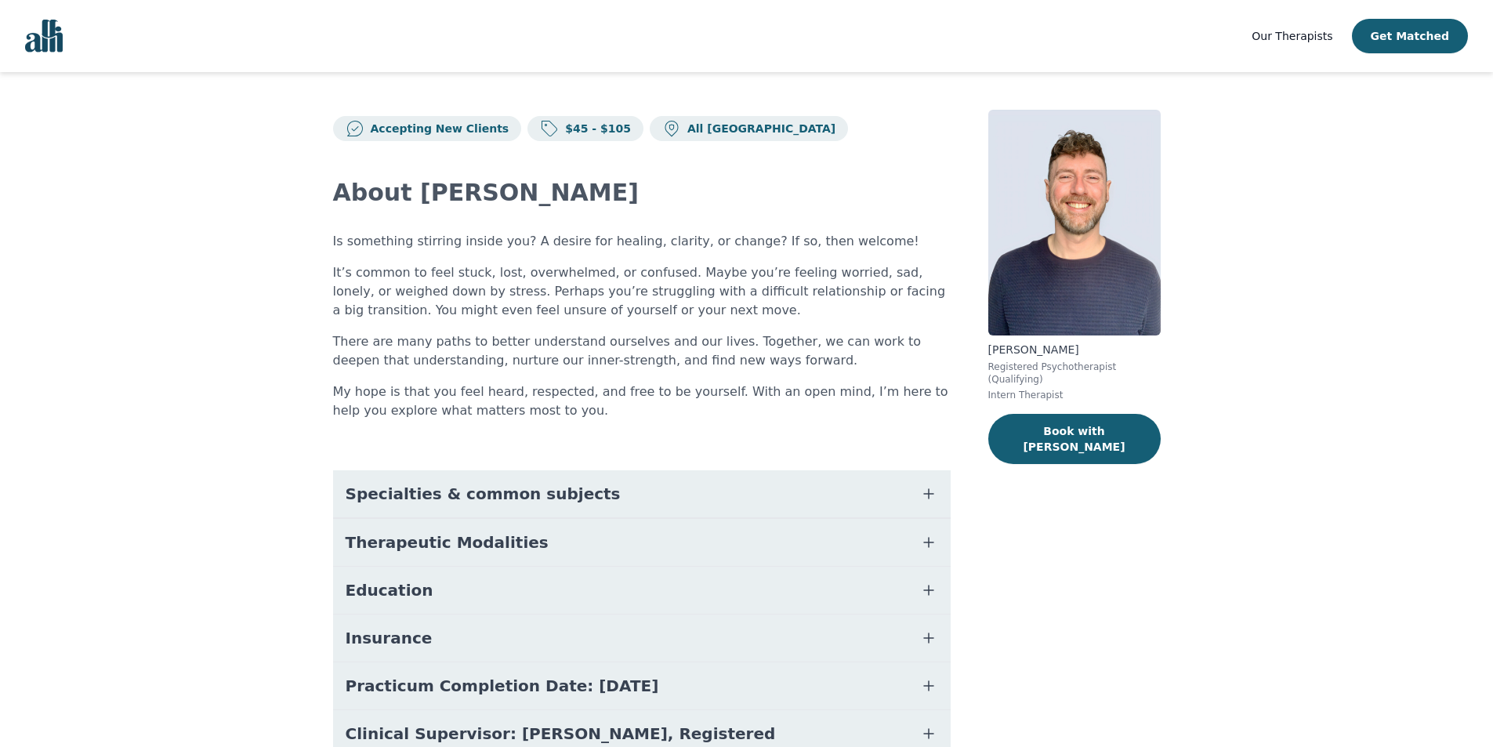
click at [569, 512] on button "Specialties & common subjects" at bounding box center [642, 493] width 618 height 47
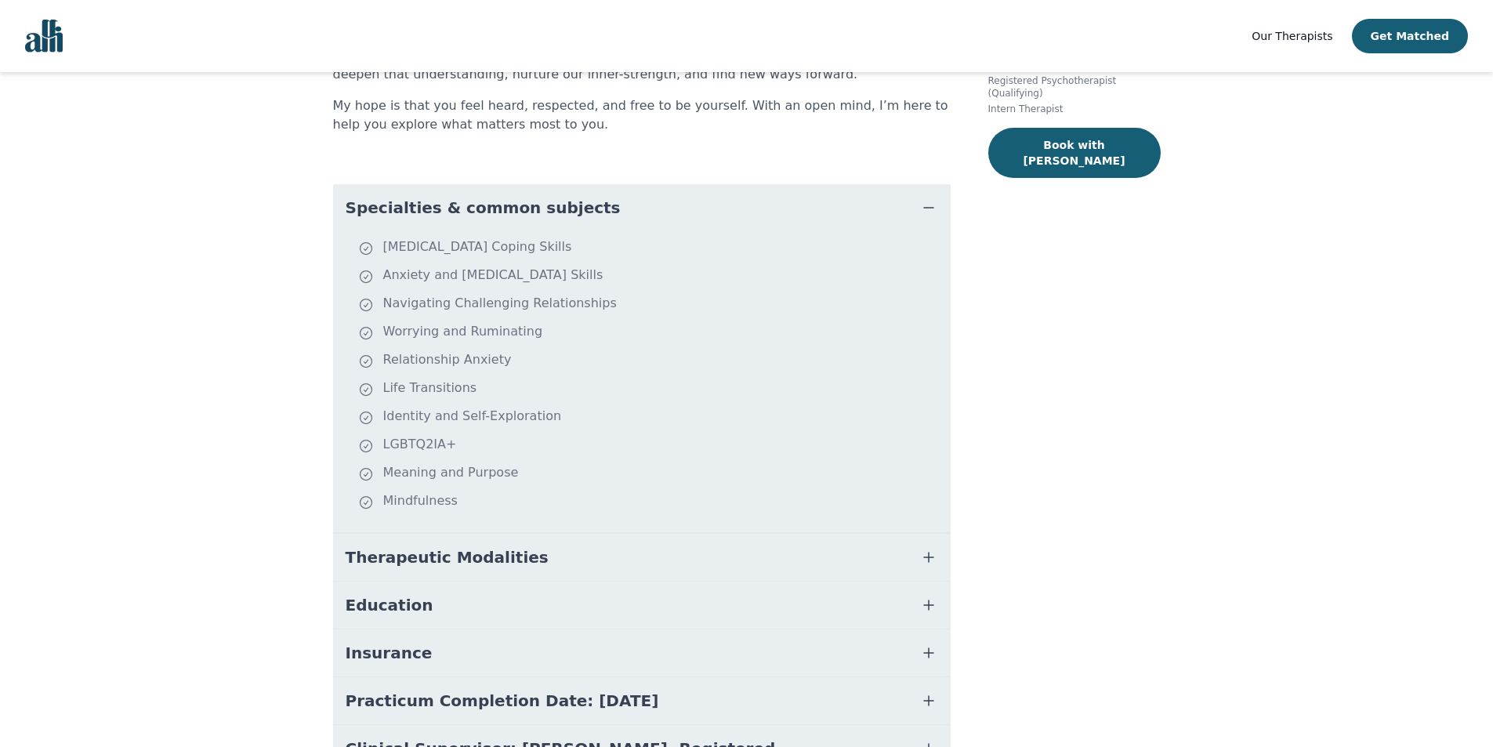
scroll to position [251, 0]
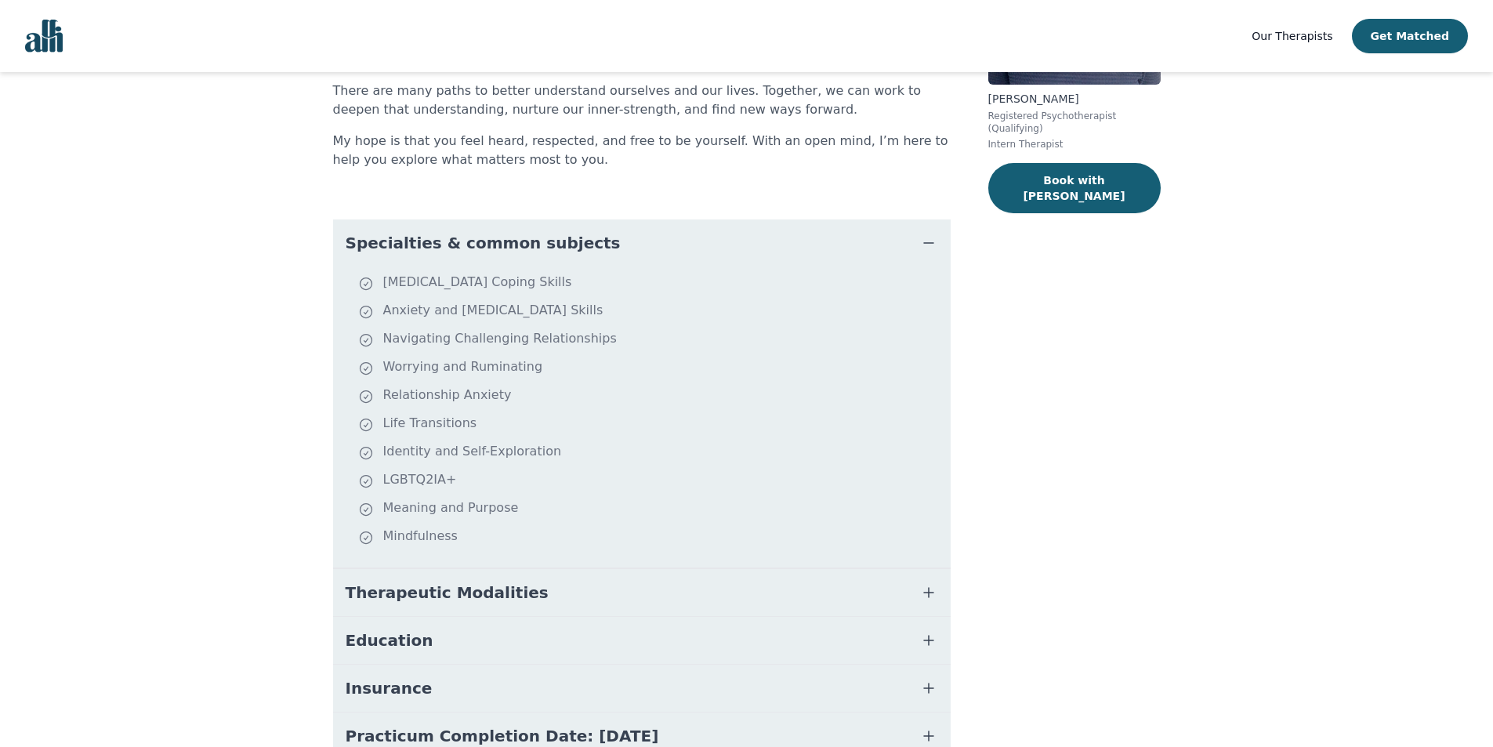
click at [568, 593] on button "Therapeutic Modalities" at bounding box center [642, 592] width 618 height 47
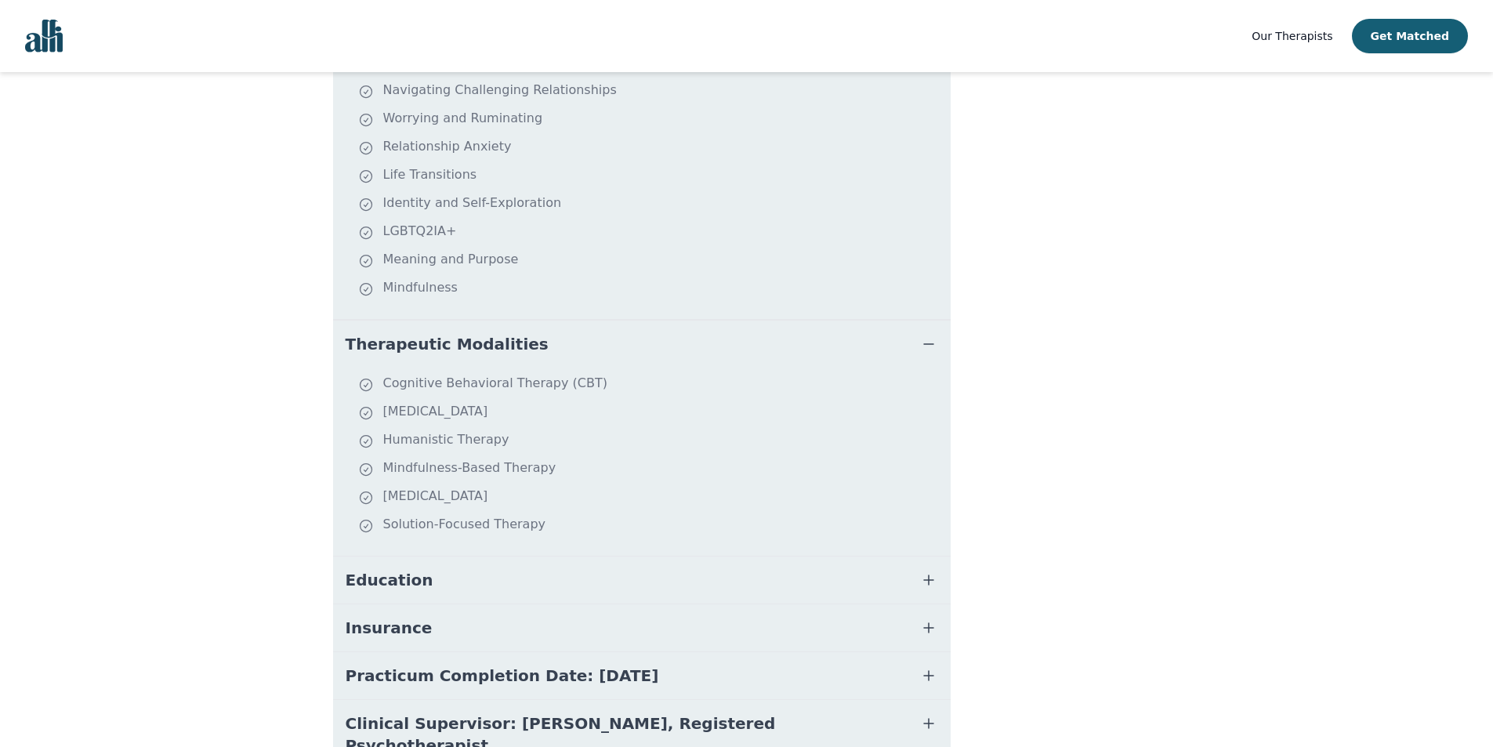
scroll to position [507, 0]
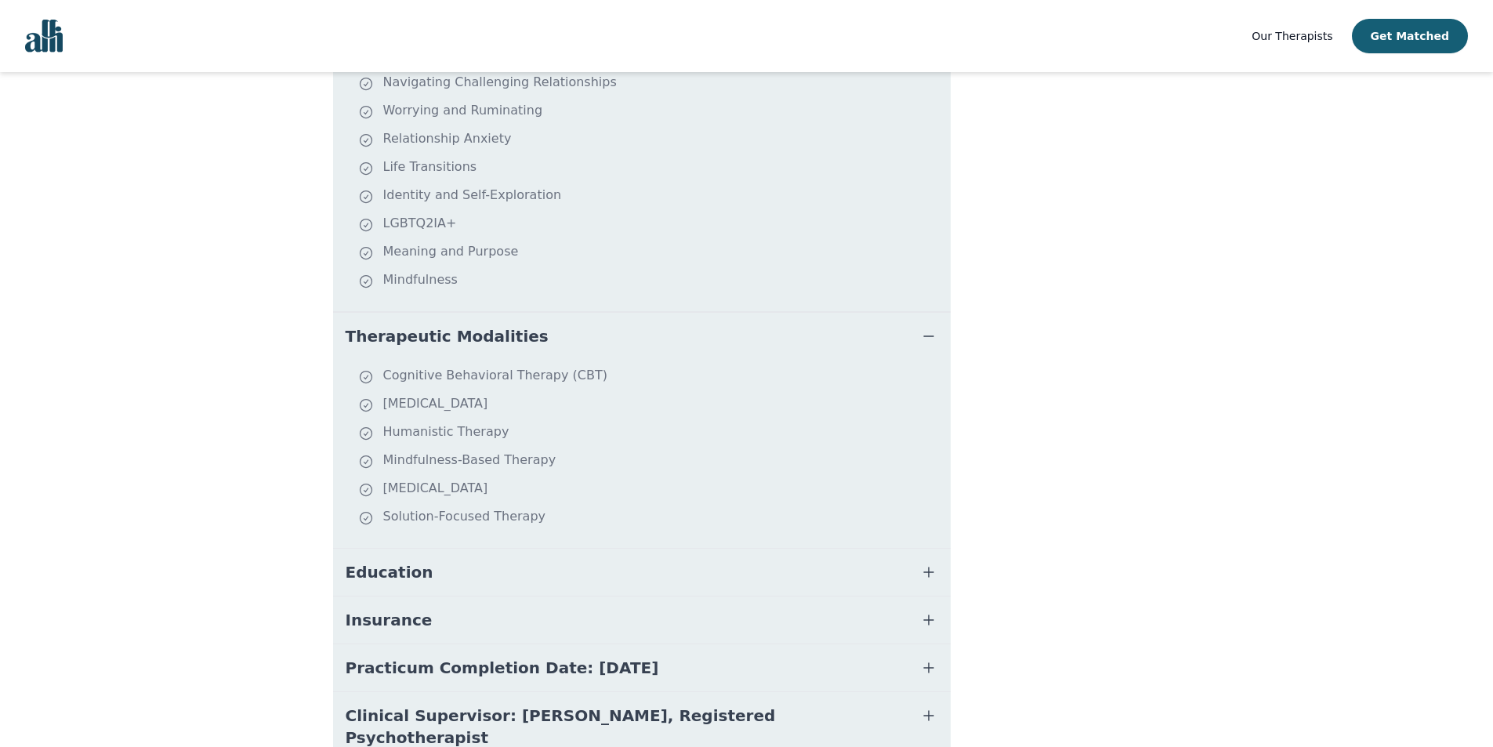
click at [573, 575] on button "Education" at bounding box center [642, 572] width 618 height 47
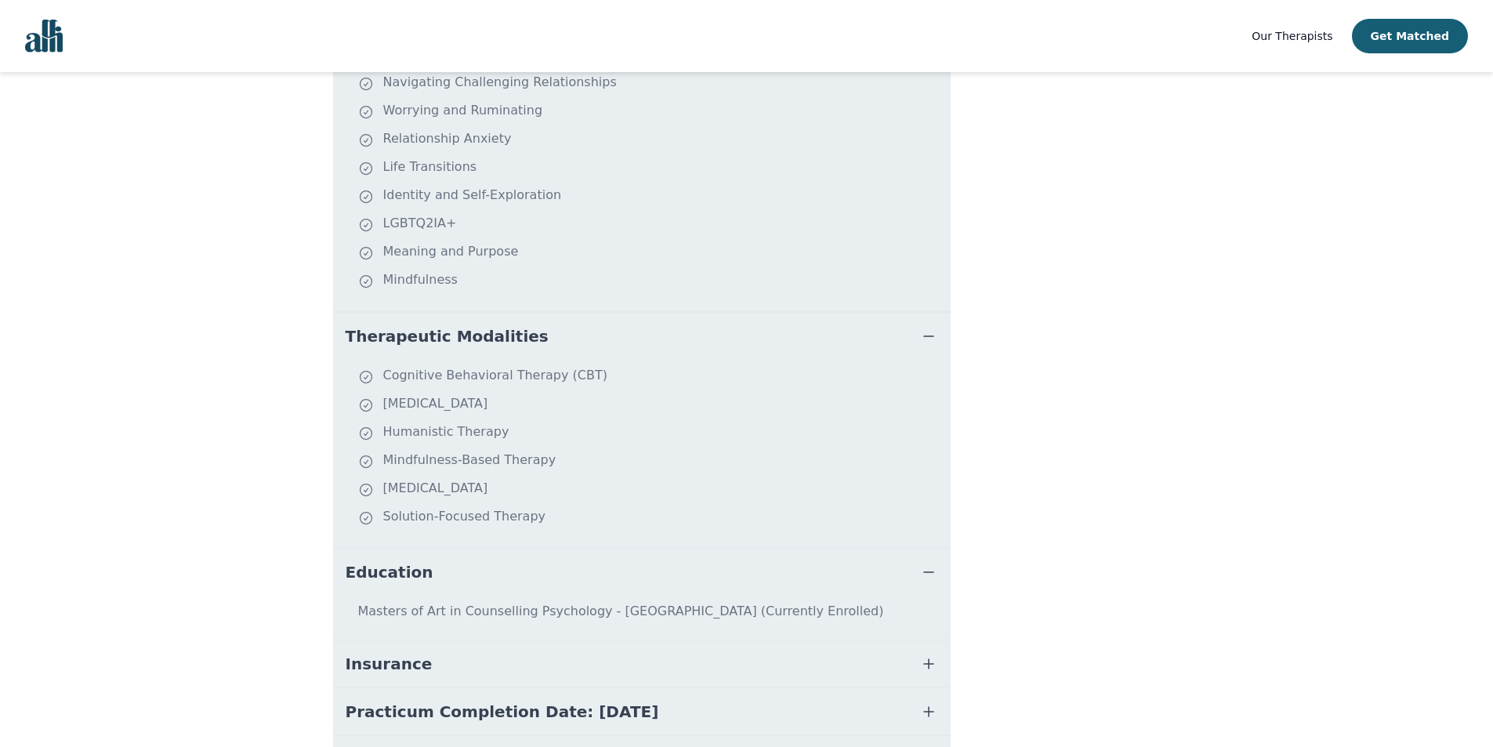
scroll to position [533, 0]
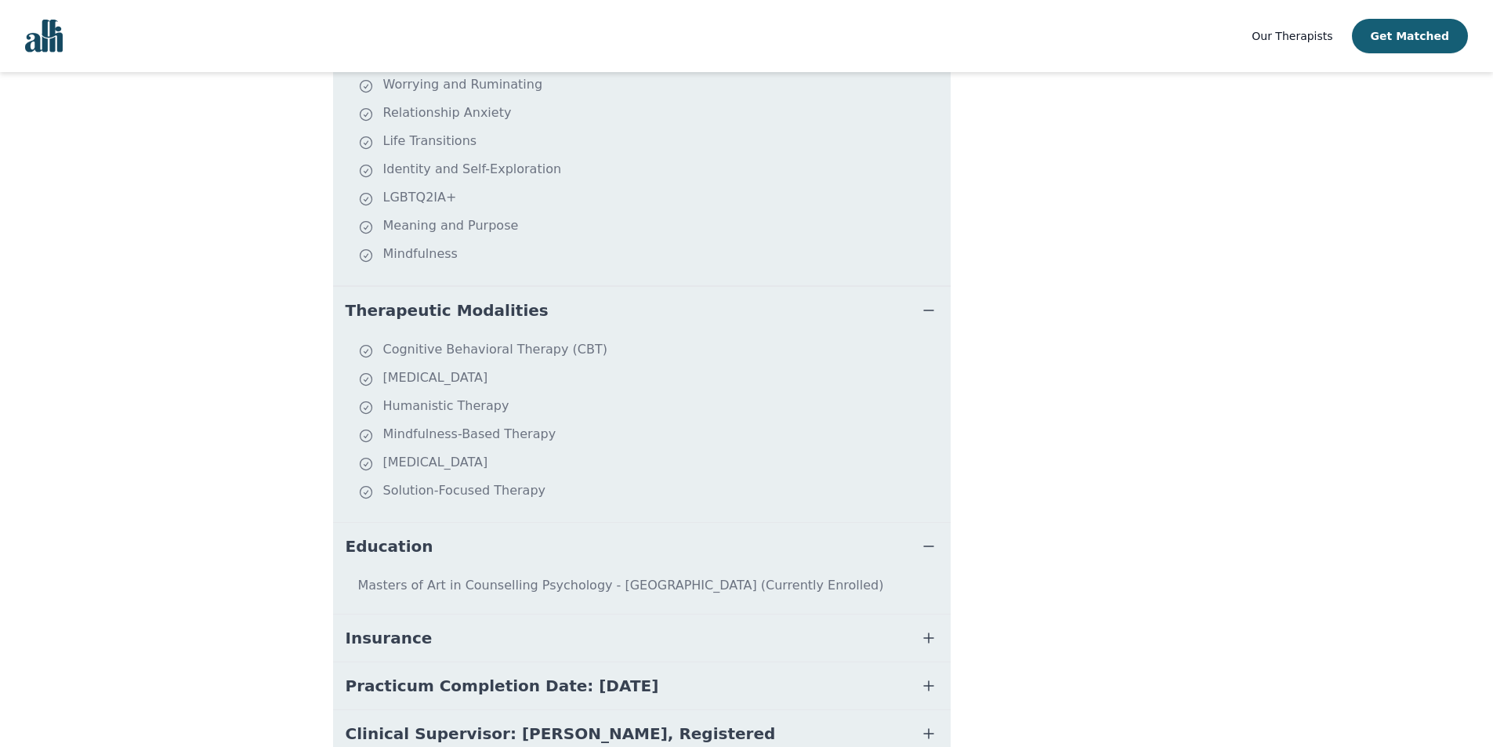
click at [551, 625] on button "Insurance" at bounding box center [642, 637] width 618 height 47
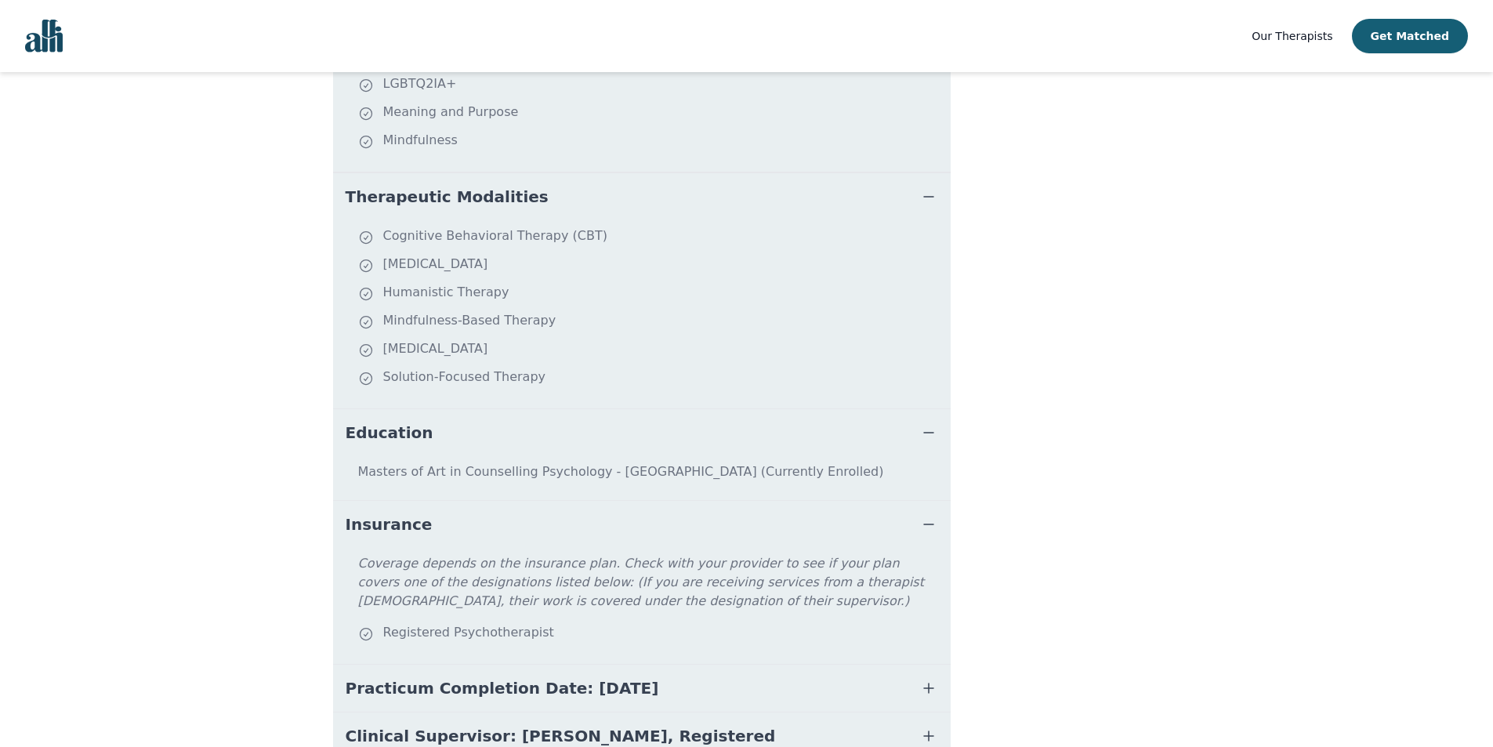
scroll to position [734, 0]
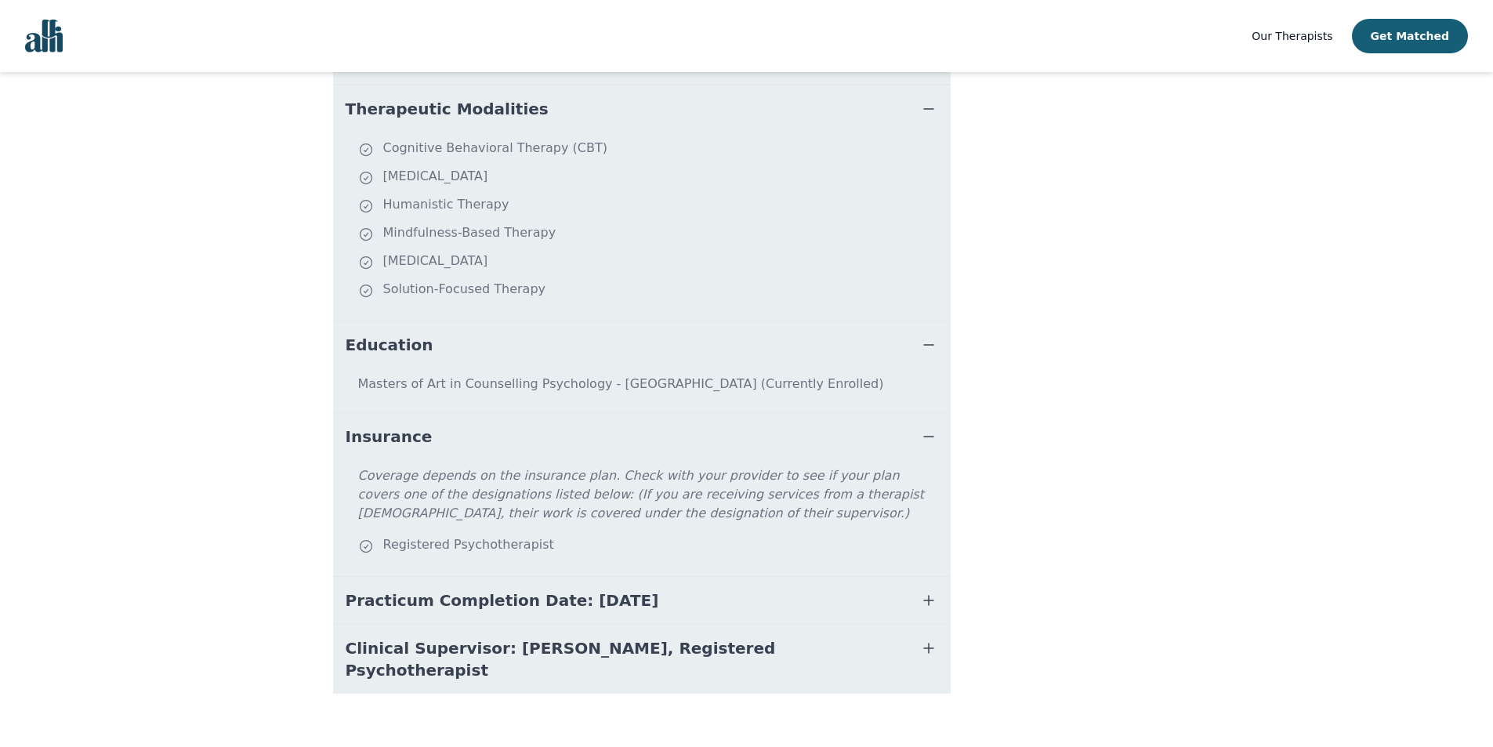
click at [532, 585] on button "Practicum Completion Date: [DATE]" at bounding box center [642, 600] width 618 height 47
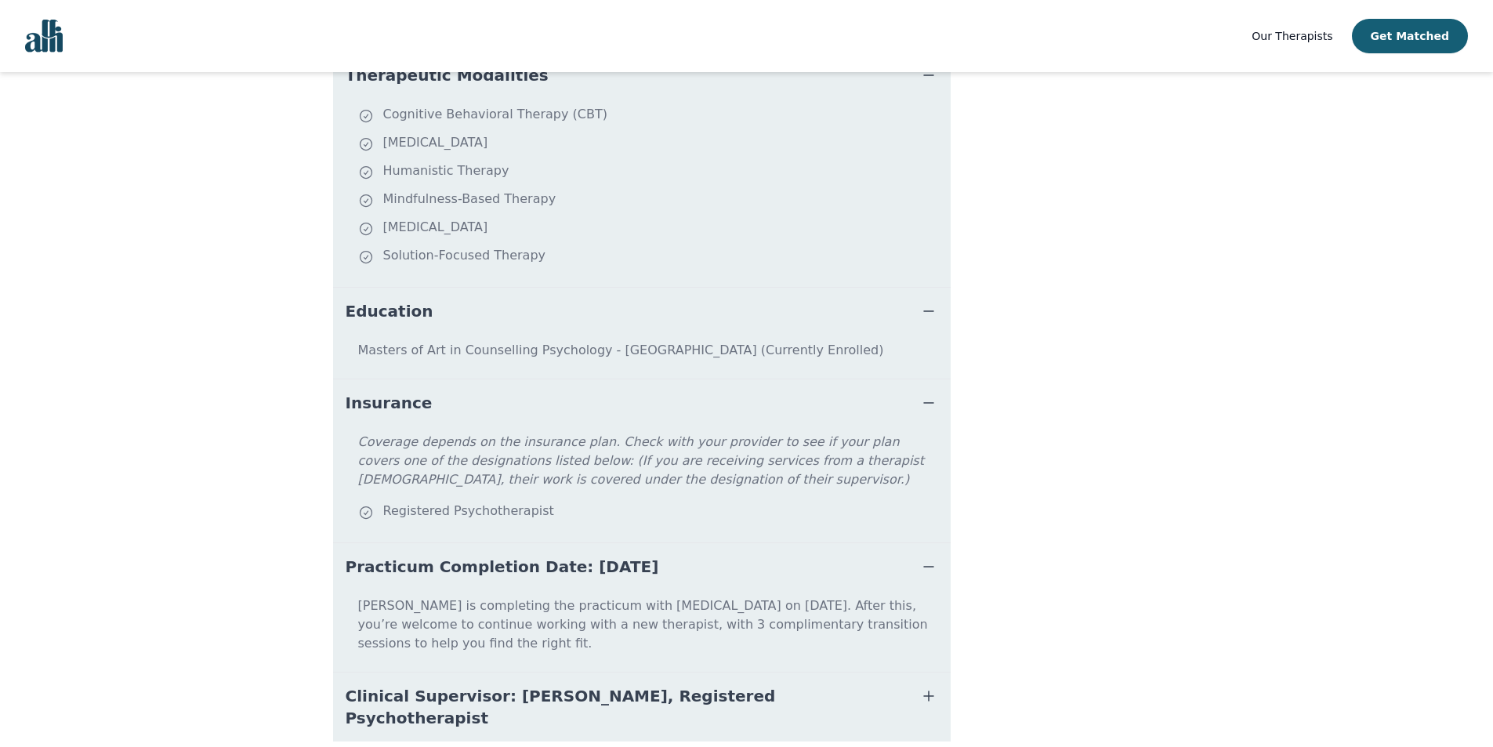
scroll to position [797, 0]
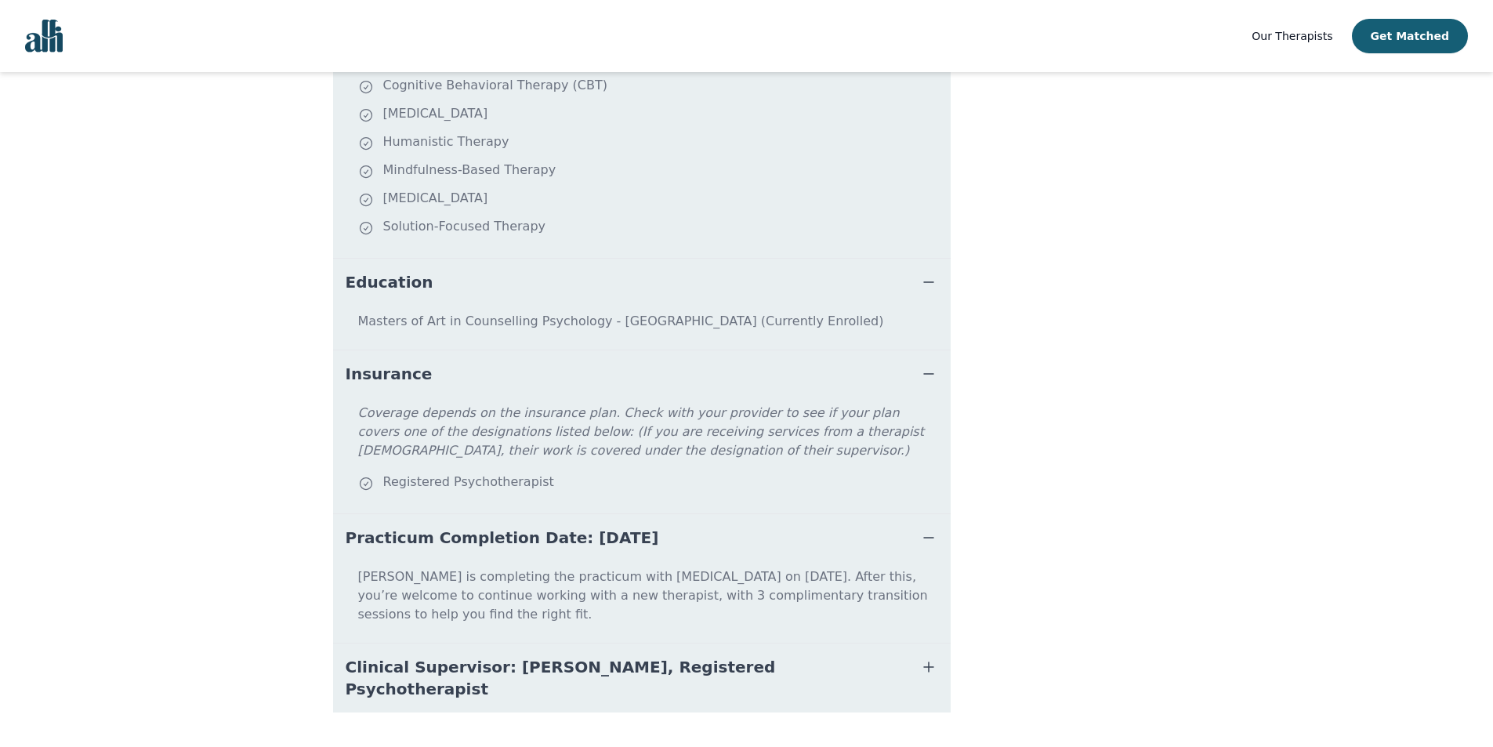
click at [569, 656] on span "Clinical Supervisor: [PERSON_NAME], Registered Psychotherapist" at bounding box center [623, 678] width 555 height 44
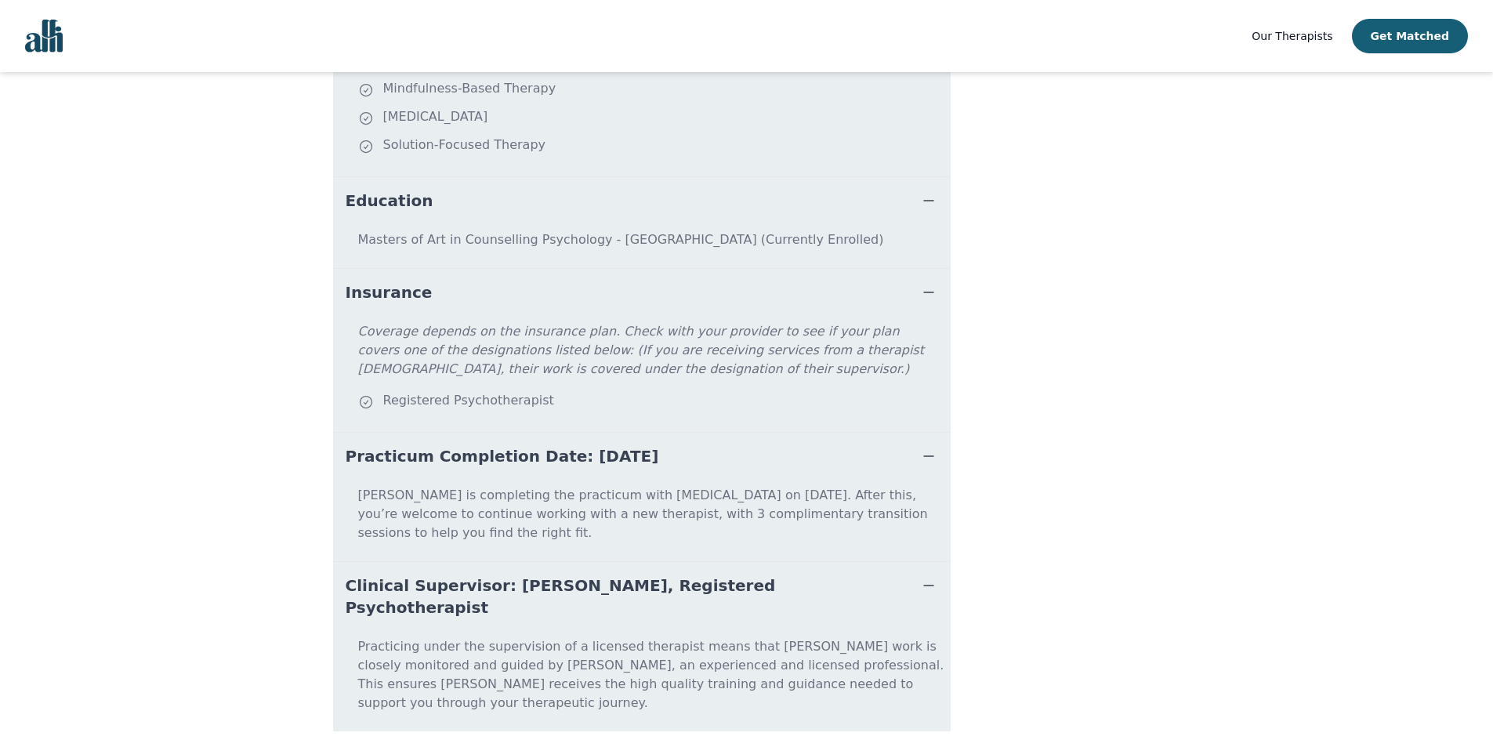
scroll to position [0, 0]
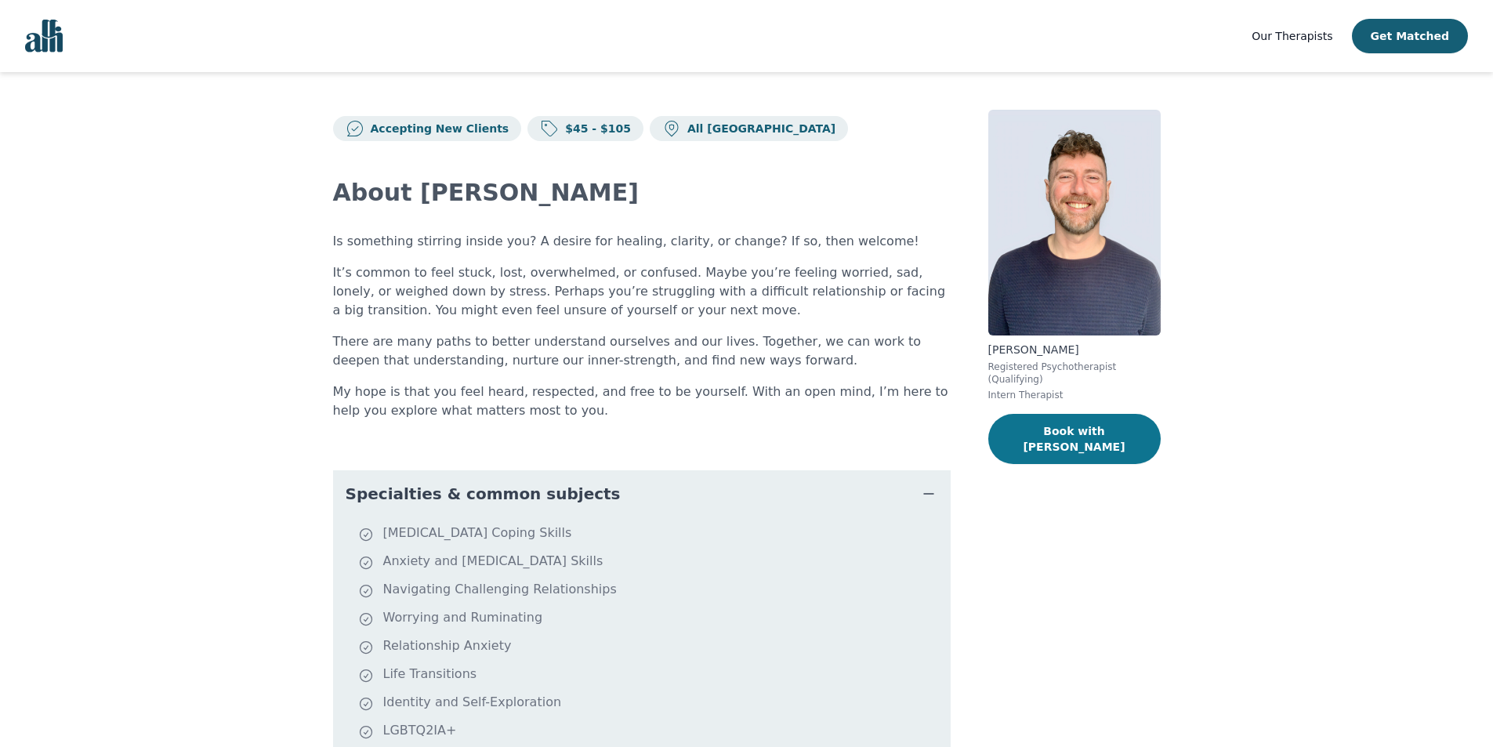
click at [1033, 421] on button "Book with [PERSON_NAME]" at bounding box center [1074, 439] width 172 height 50
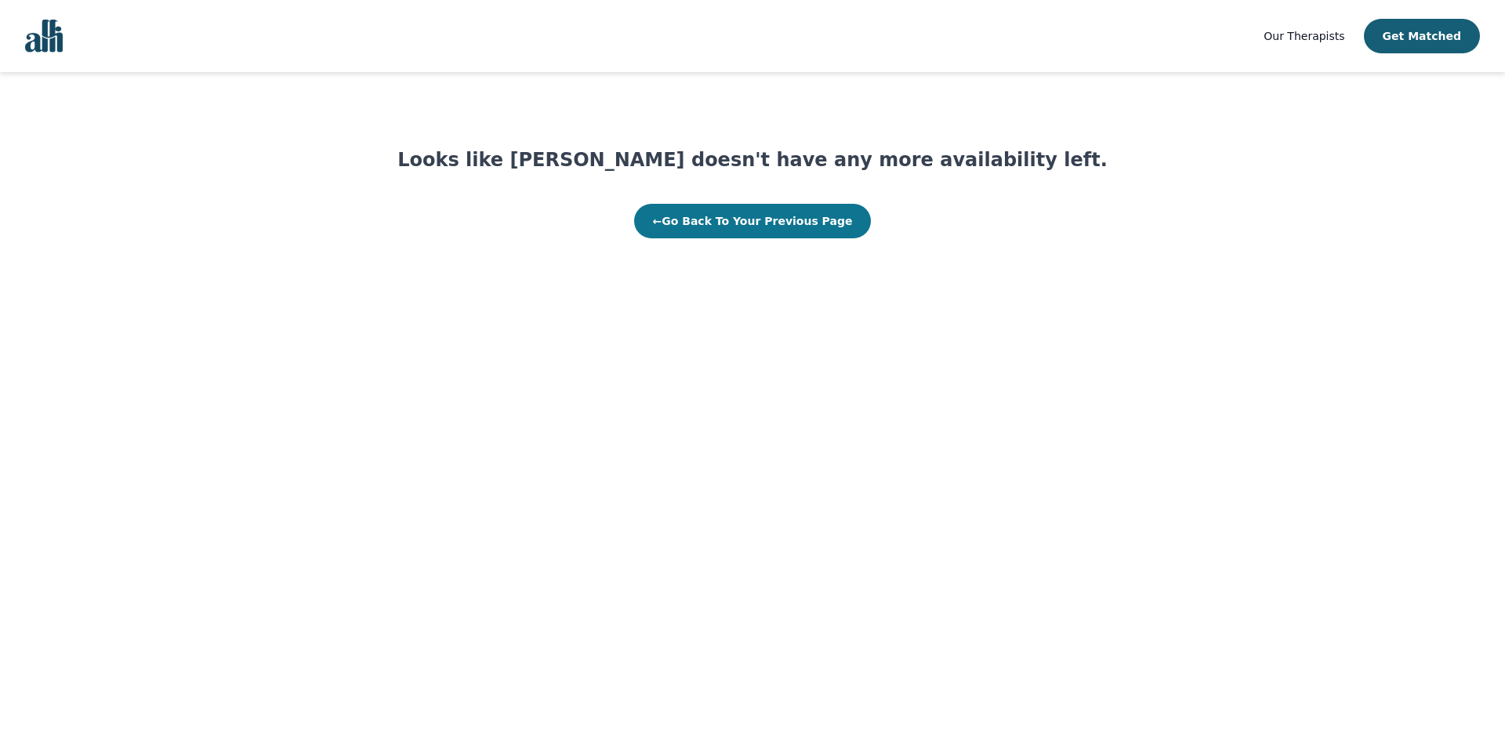
click at [818, 210] on button "← Go Back To Your Previous Page" at bounding box center [752, 221] width 237 height 34
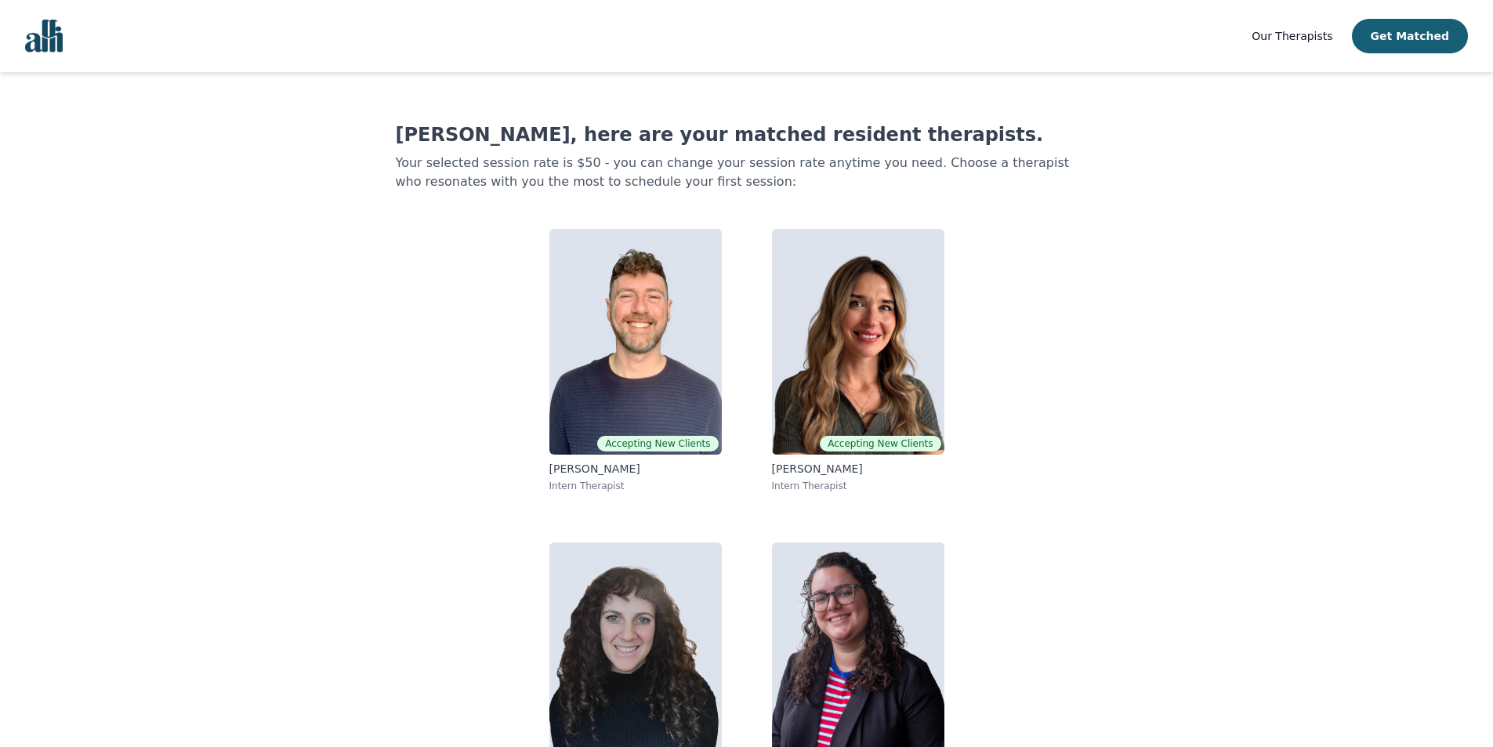
scroll to position [71, 0]
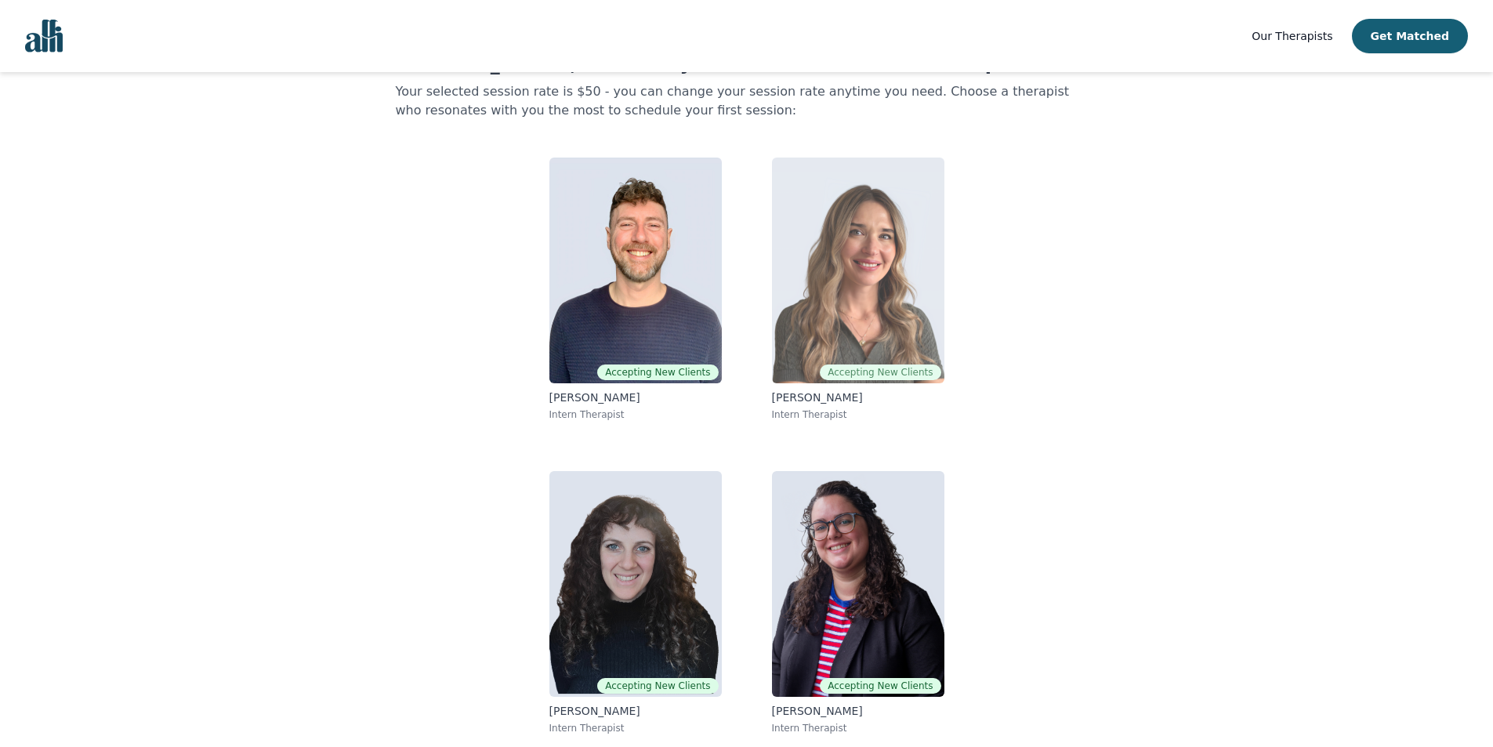
click at [897, 229] on img at bounding box center [858, 271] width 172 height 226
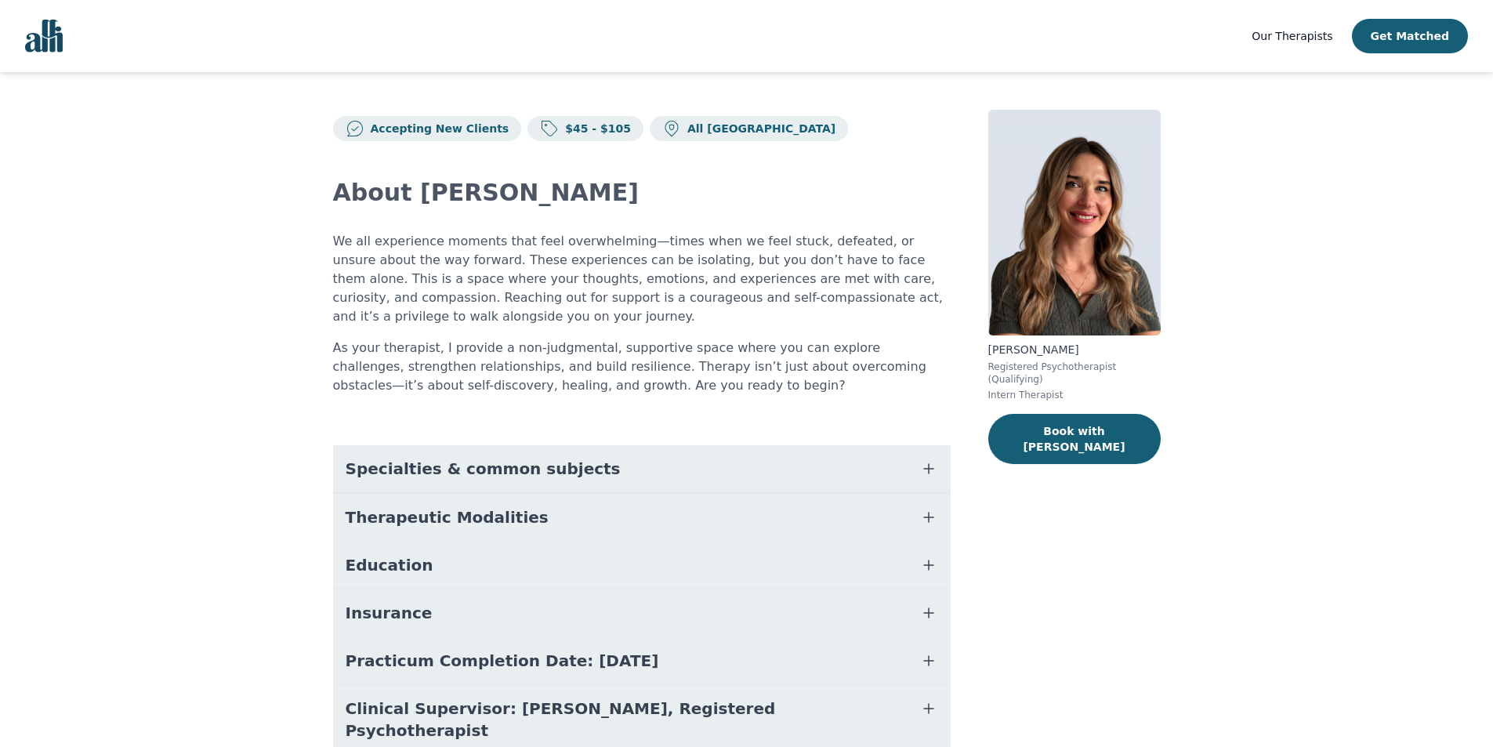
click at [813, 448] on button "Specialties & common subjects" at bounding box center [642, 468] width 618 height 47
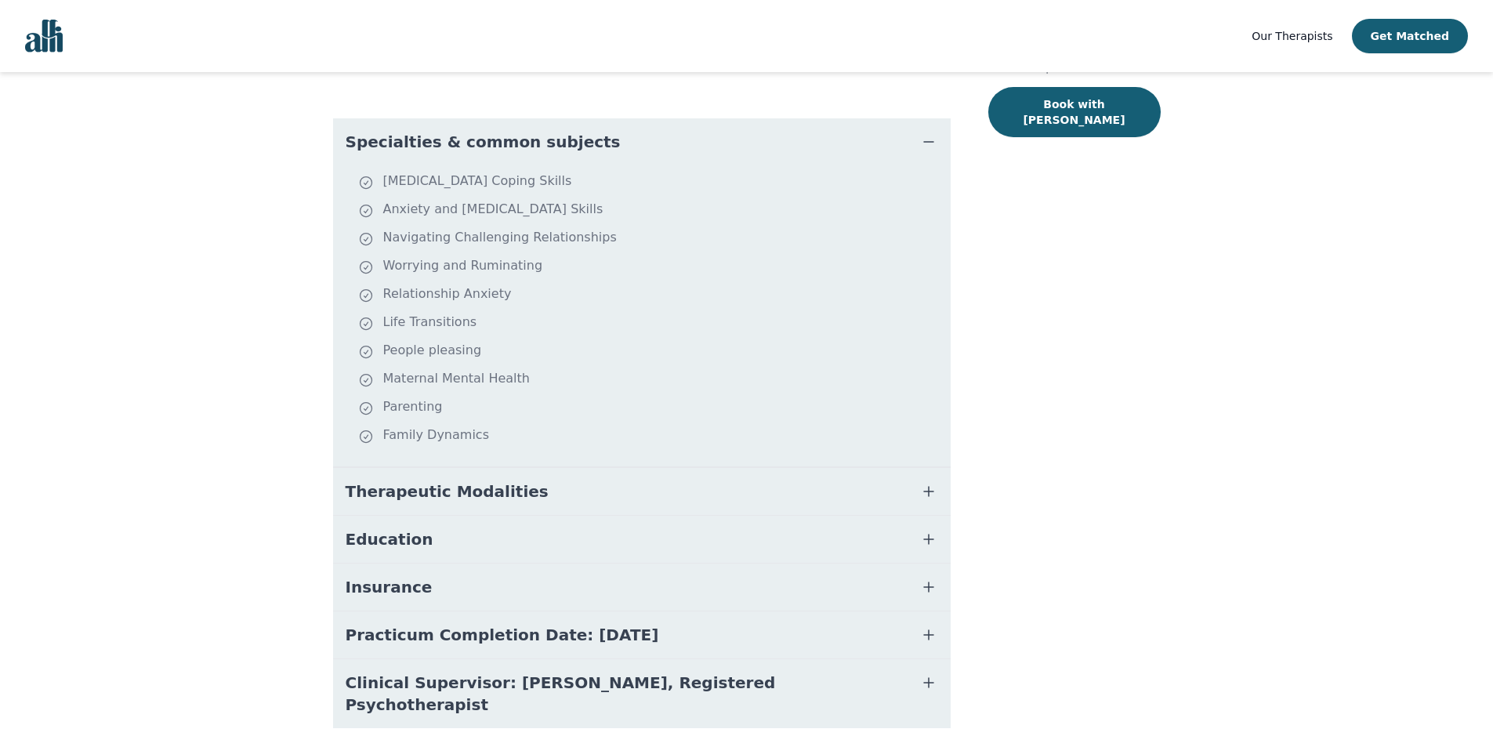
scroll to position [342, 0]
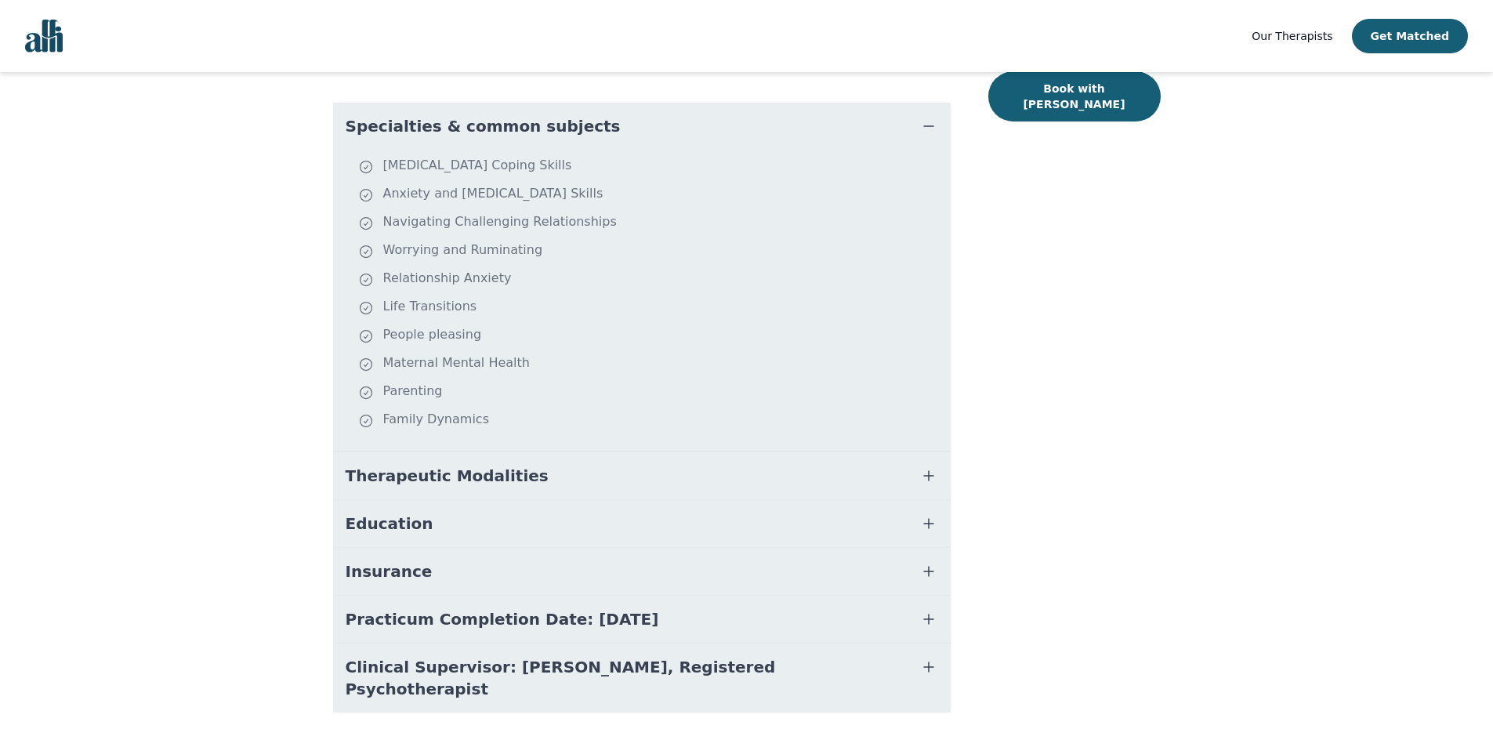
click at [804, 459] on button "Therapeutic Modalities" at bounding box center [642, 475] width 618 height 47
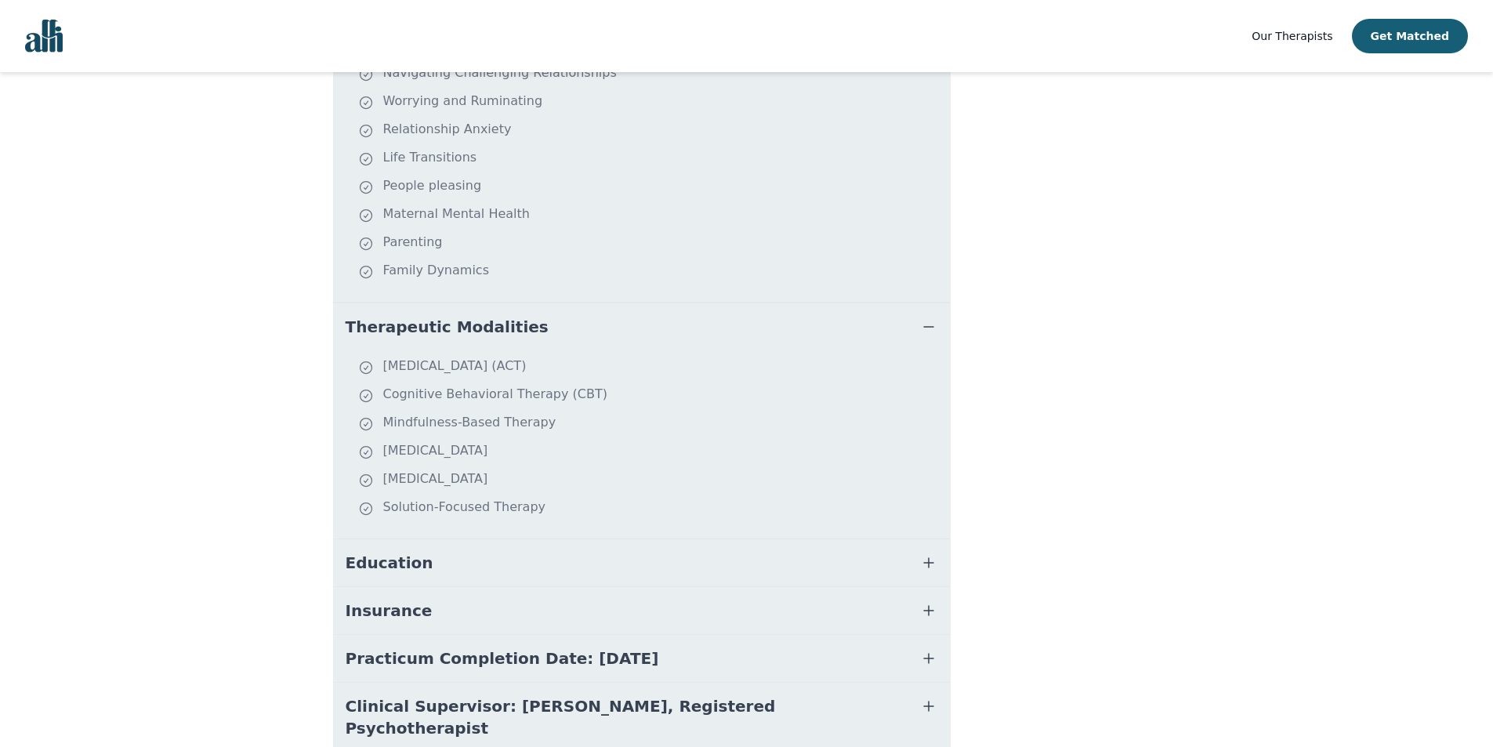
scroll to position [515, 0]
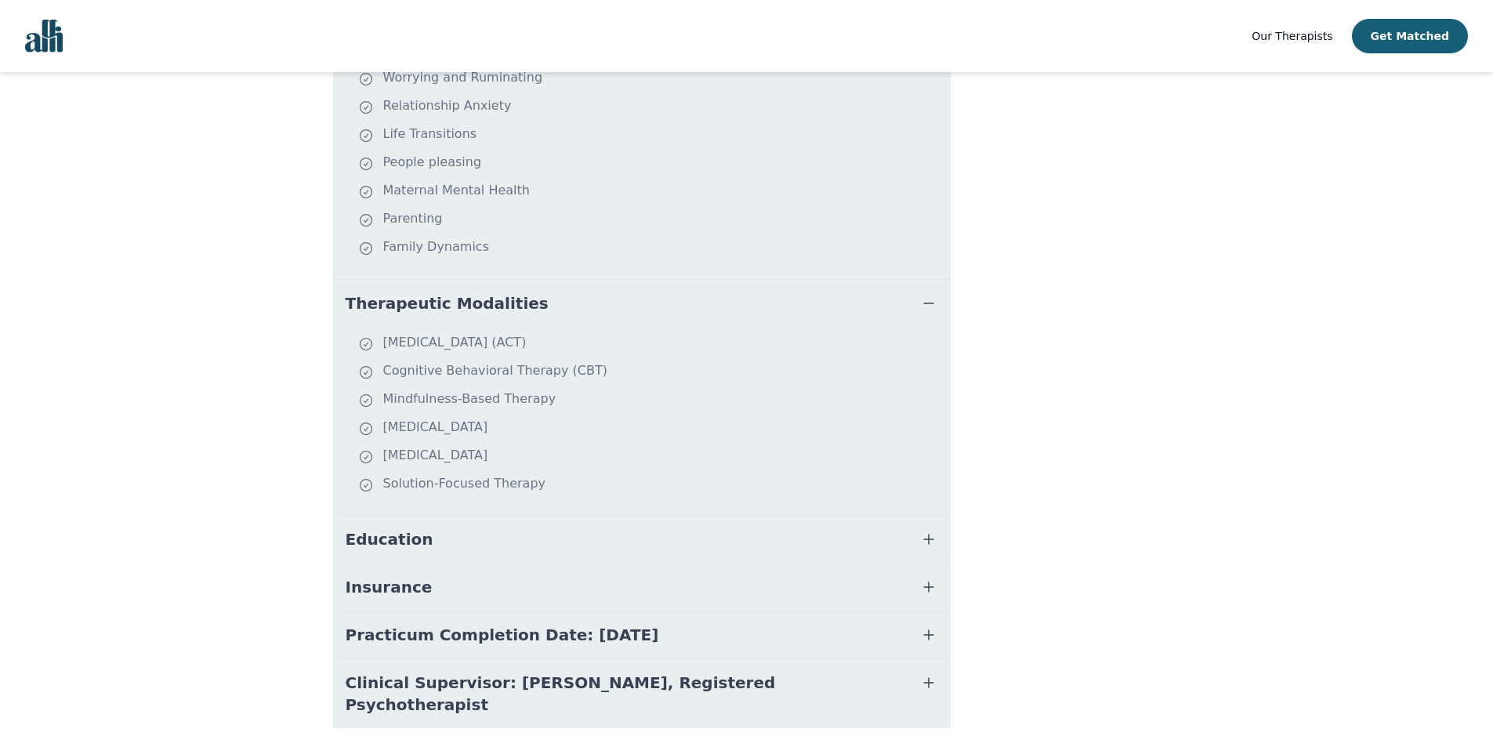
click at [766, 525] on button "Education" at bounding box center [642, 539] width 618 height 47
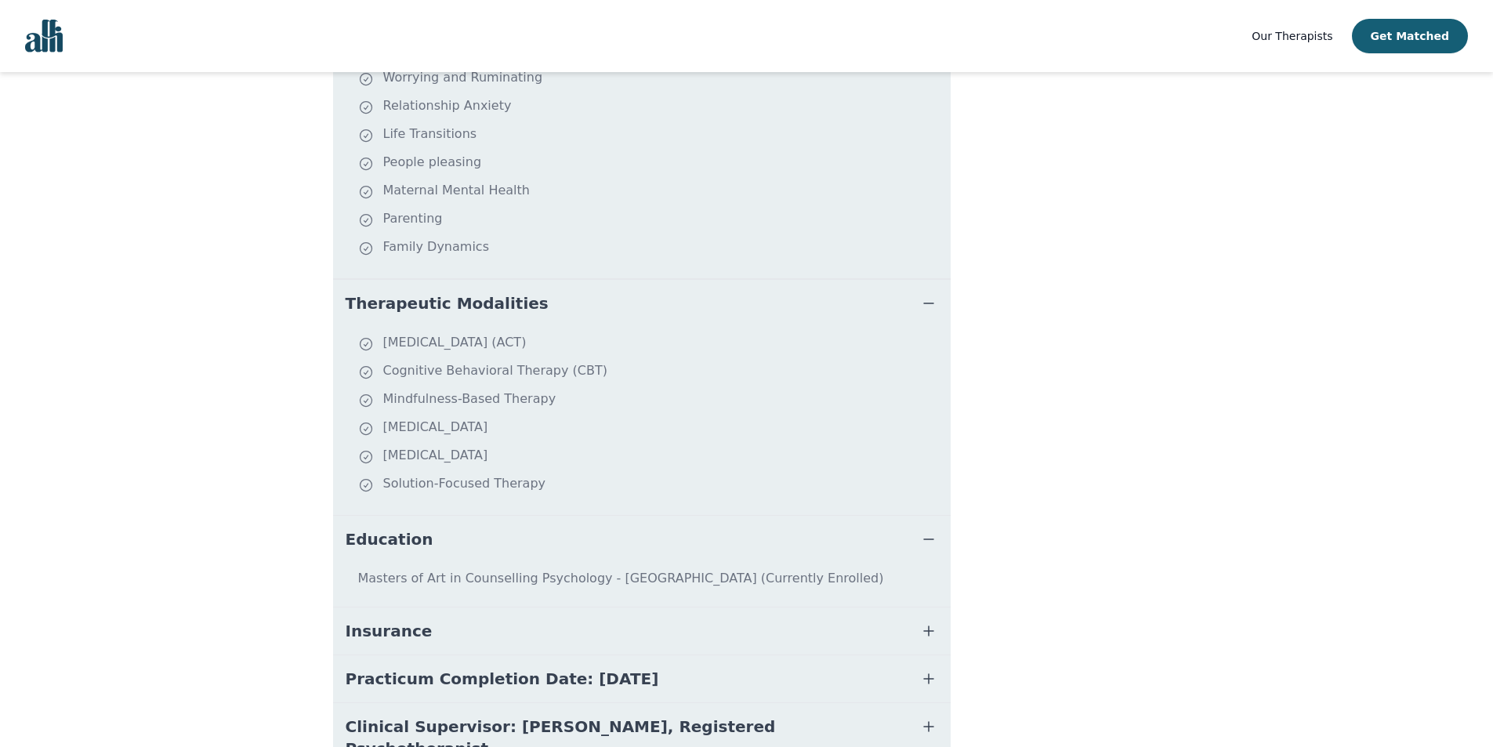
click at [766, 607] on button "Insurance" at bounding box center [642, 630] width 618 height 47
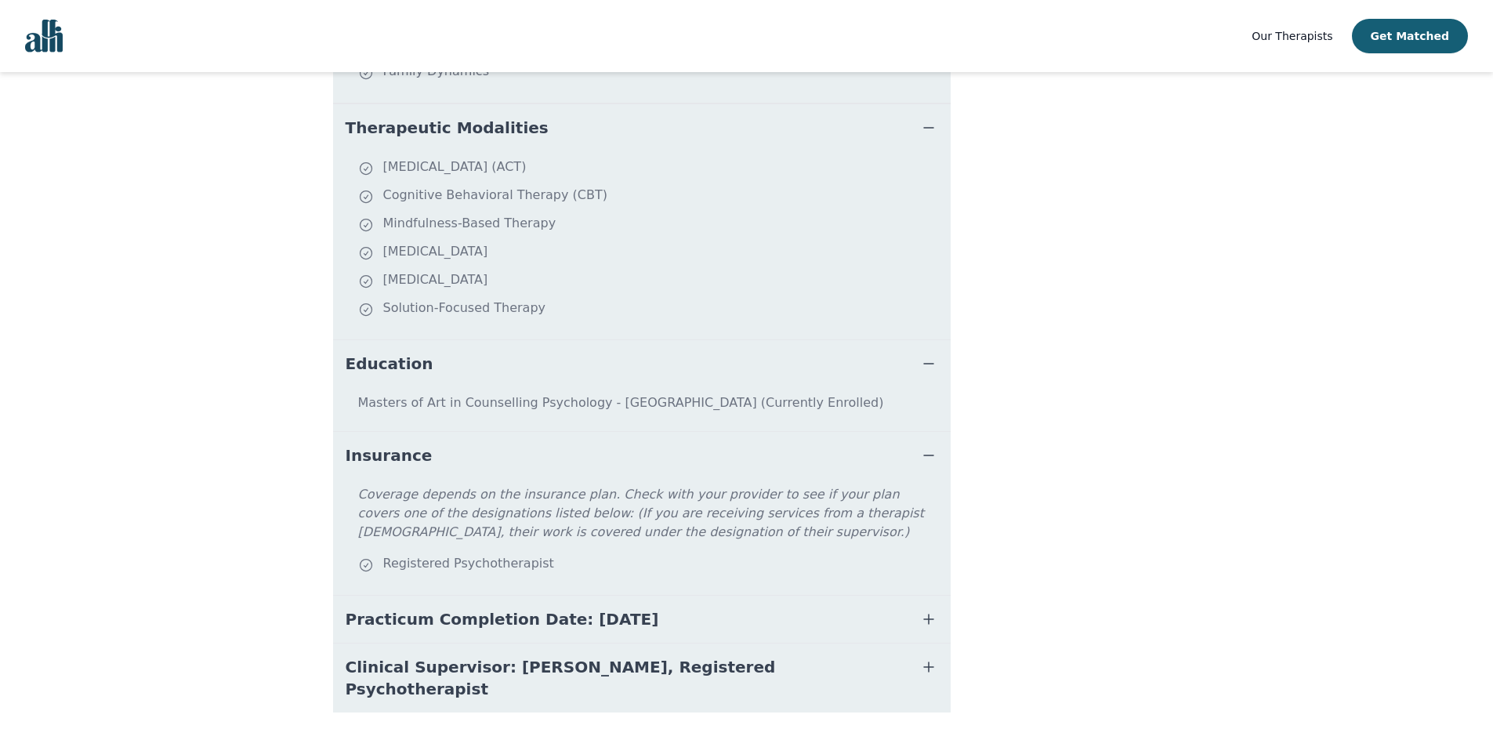
scroll to position [0, 0]
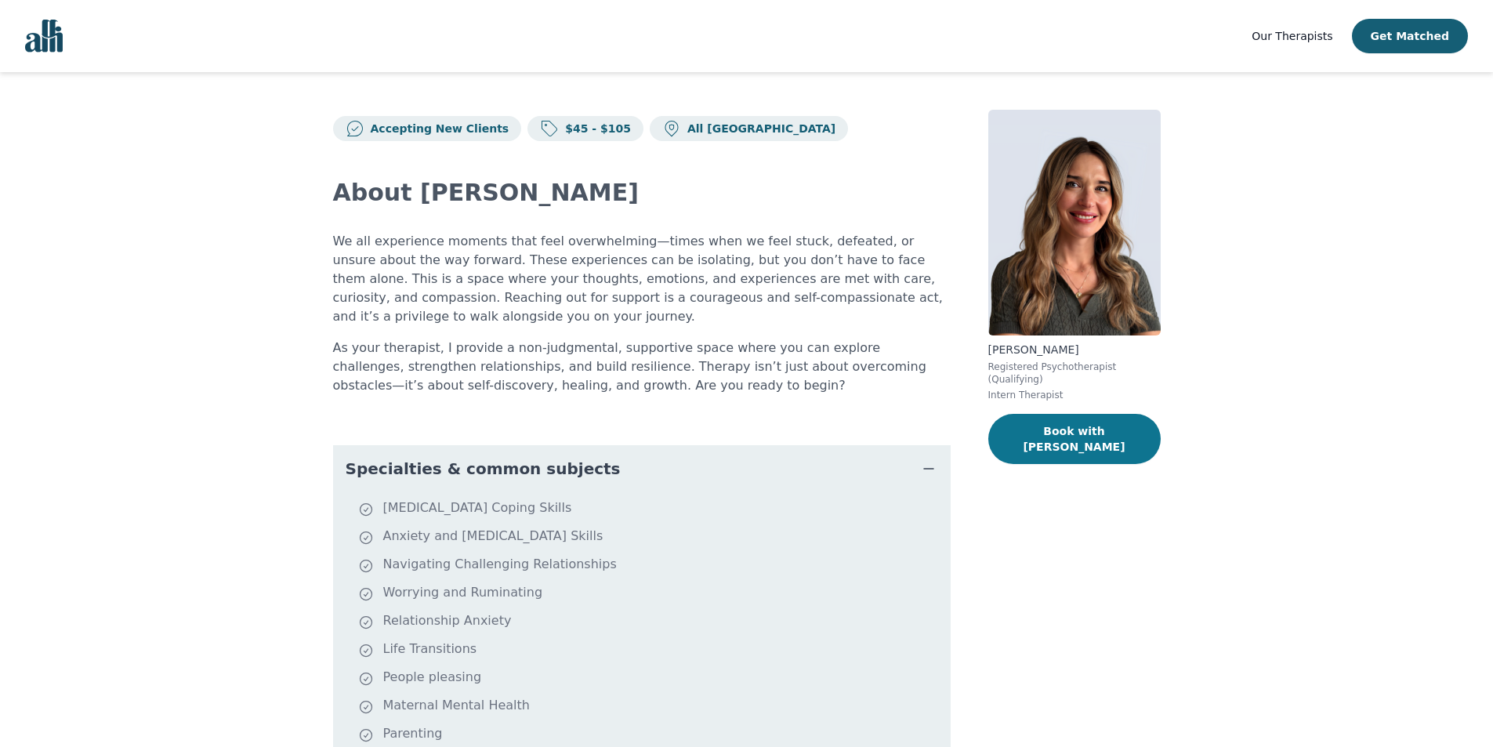
click at [1102, 422] on button "Book with [PERSON_NAME]" at bounding box center [1074, 439] width 172 height 50
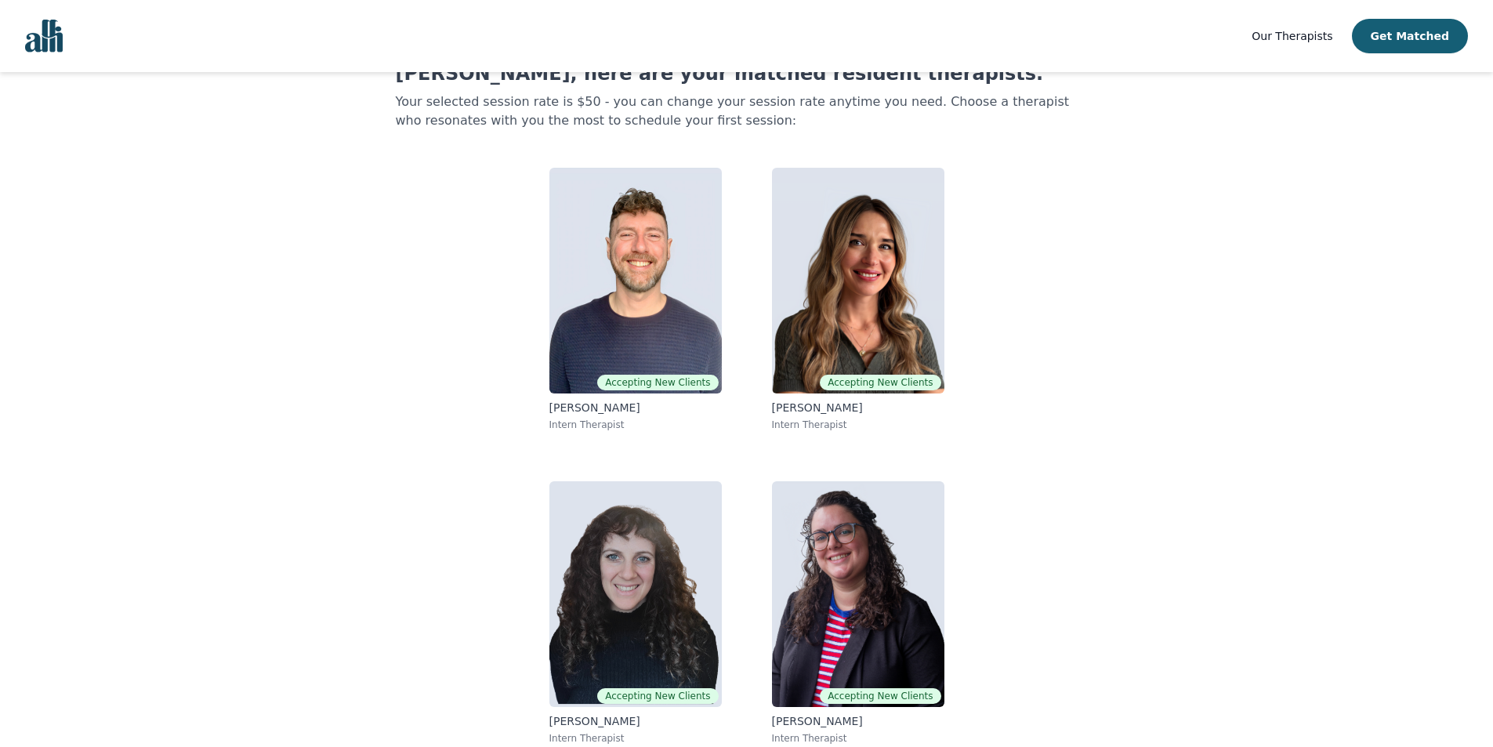
scroll to position [71, 0]
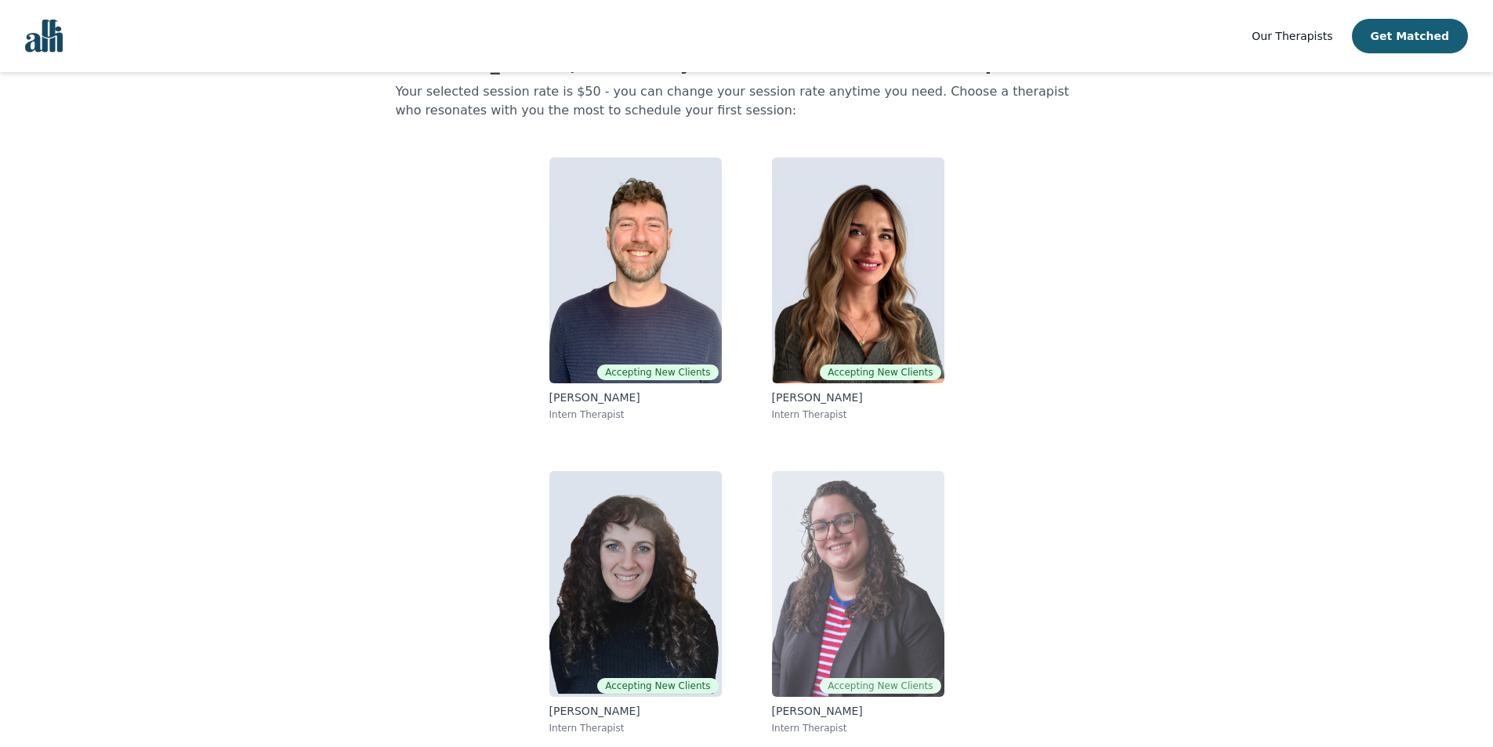
click at [892, 613] on img at bounding box center [858, 584] width 172 height 226
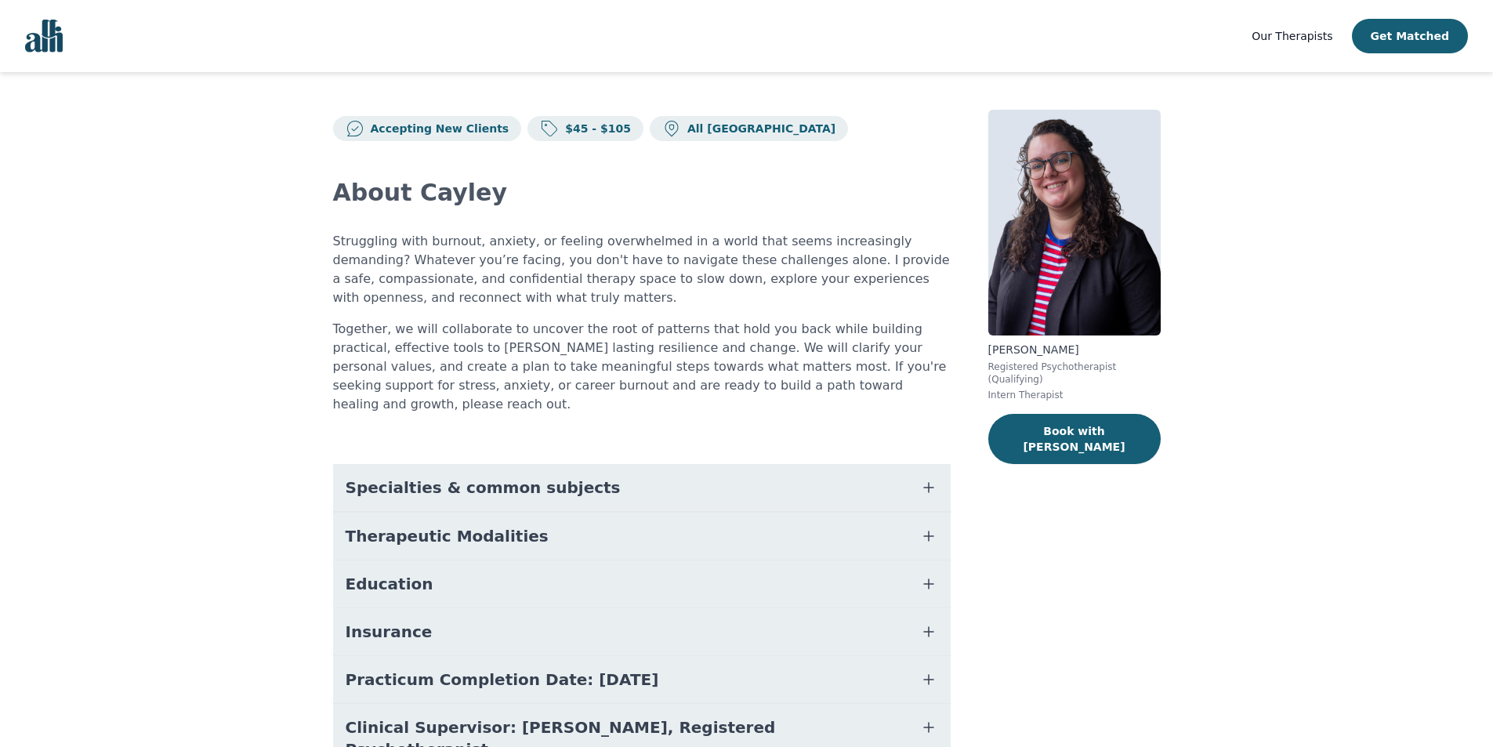
click at [882, 464] on button "Specialties & common subjects" at bounding box center [642, 487] width 618 height 47
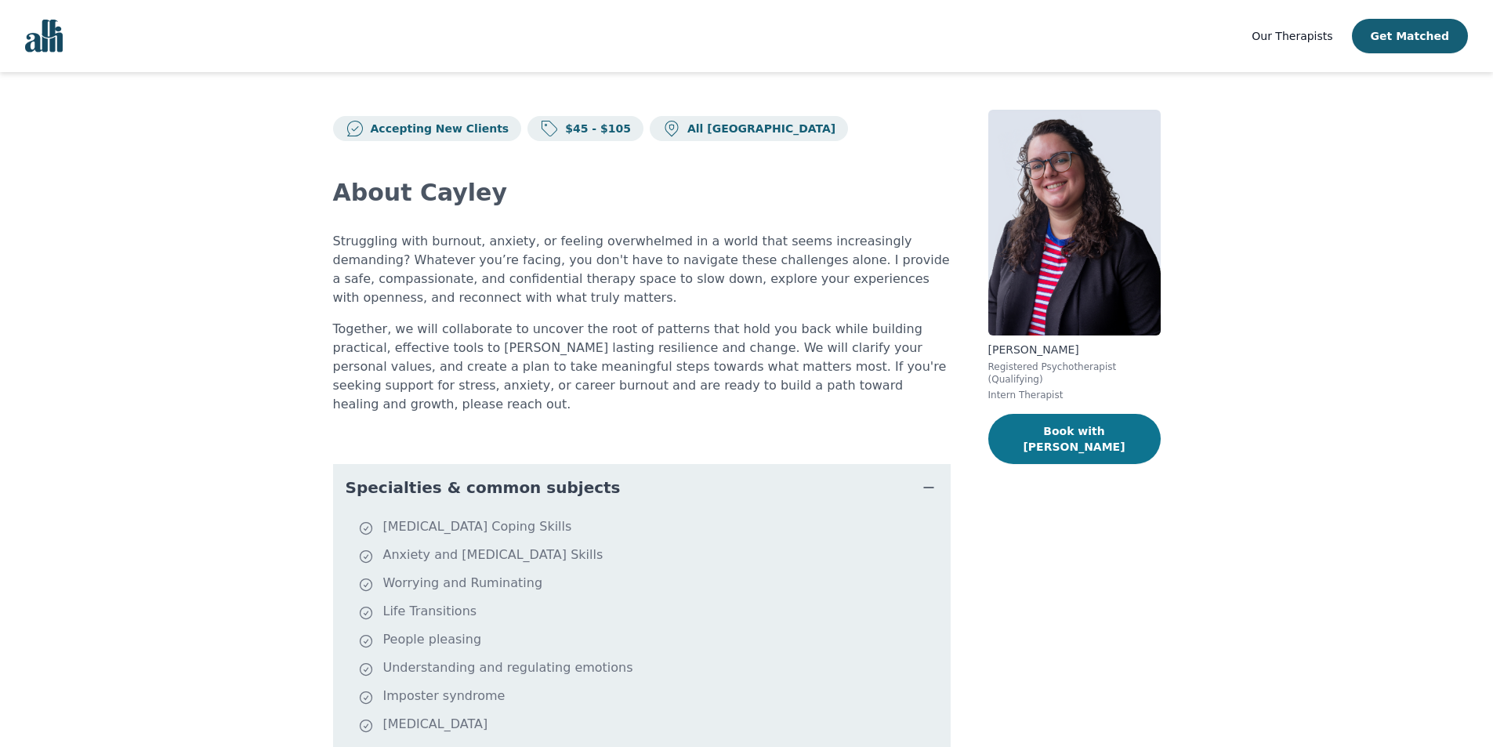
click at [1067, 421] on button "Book with [PERSON_NAME]" at bounding box center [1074, 439] width 172 height 50
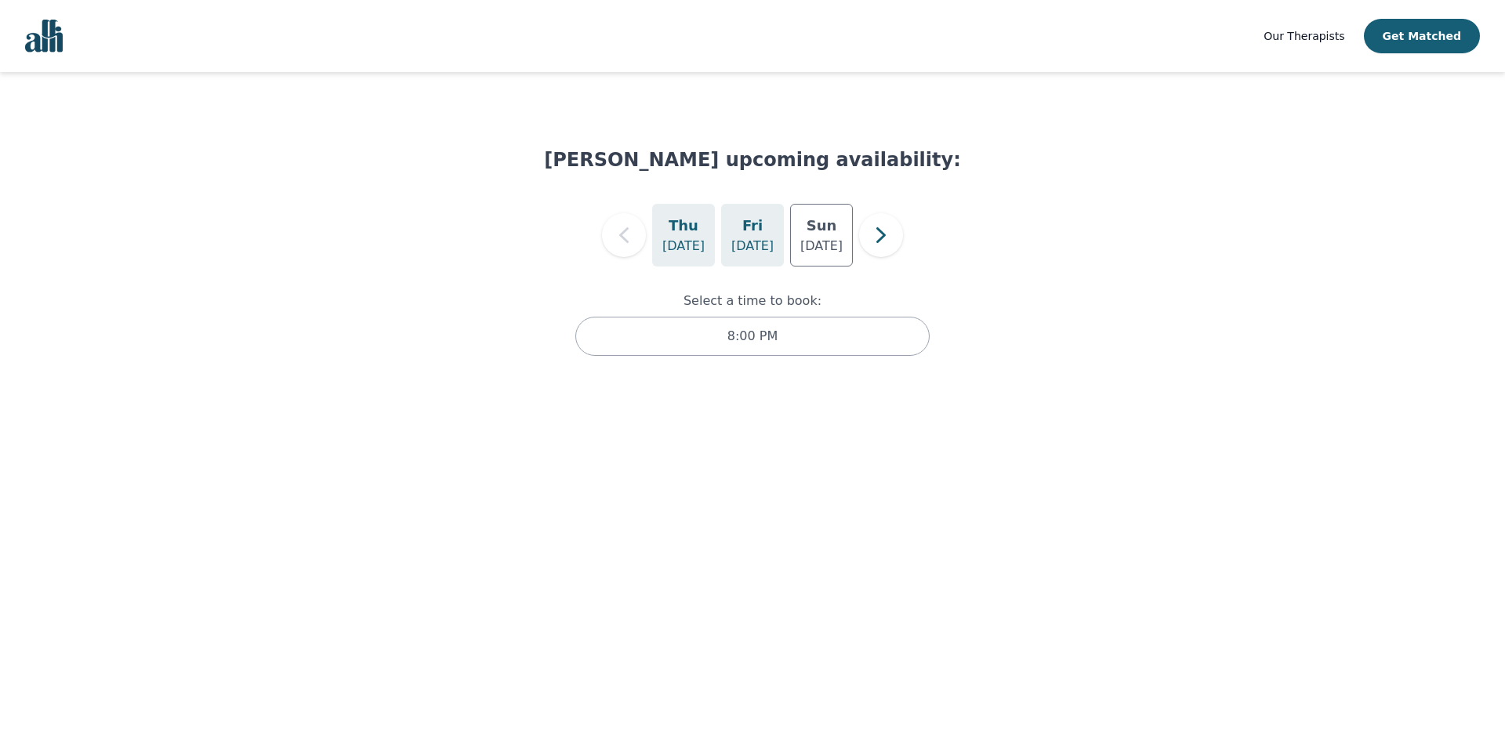
click at [735, 248] on p "[DATE]" at bounding box center [752, 246] width 42 height 19
click at [825, 259] on div "[DATE]" at bounding box center [821, 235] width 63 height 63
click at [690, 239] on p "[DATE]" at bounding box center [683, 246] width 42 height 19
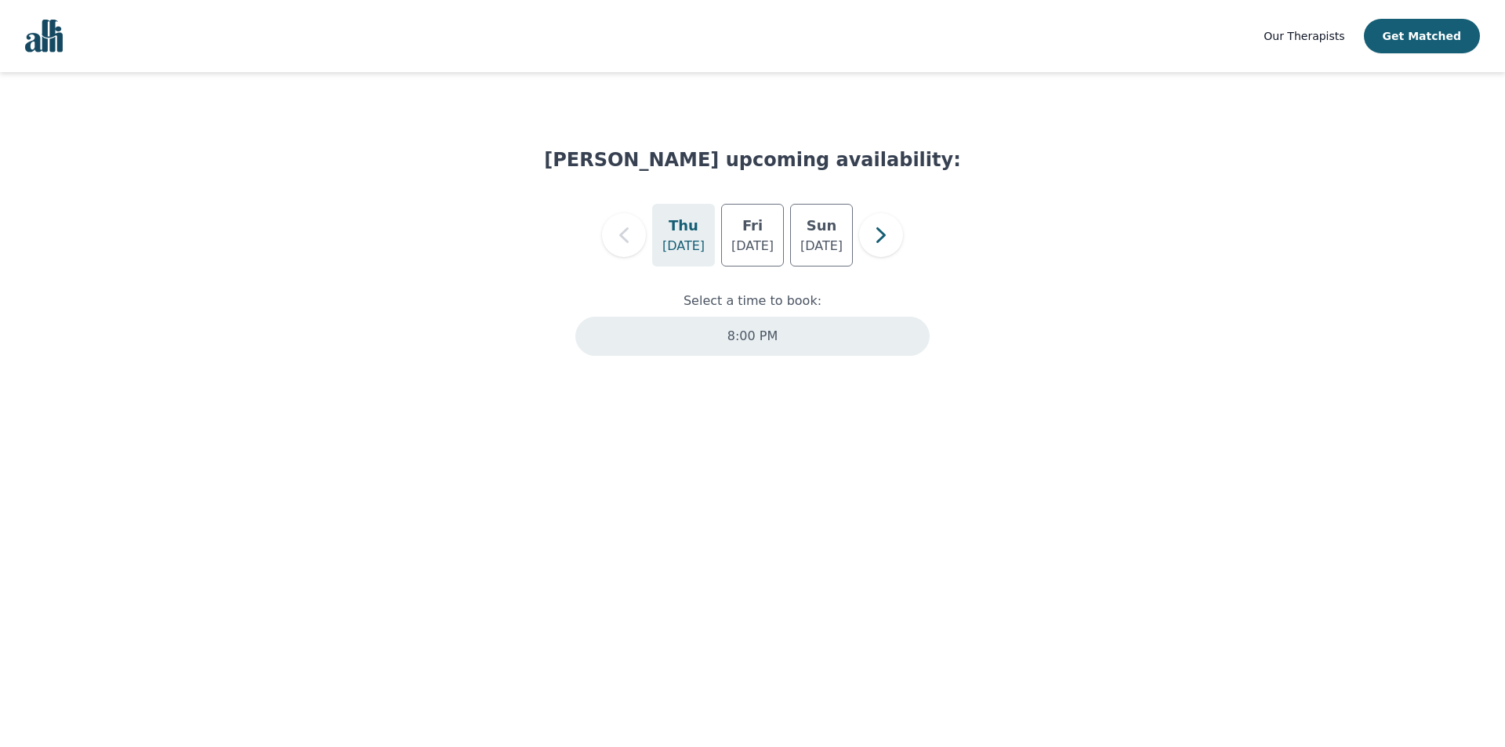
click at [726, 328] on div "8:00 PM" at bounding box center [752, 336] width 354 height 39
